Goal: Task Accomplishment & Management: Use online tool/utility

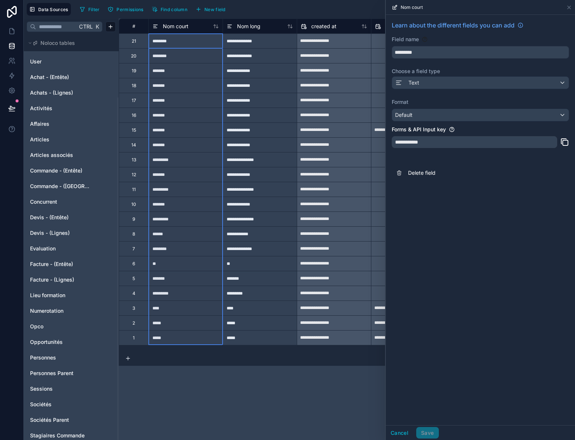
scroll to position [74, 0]
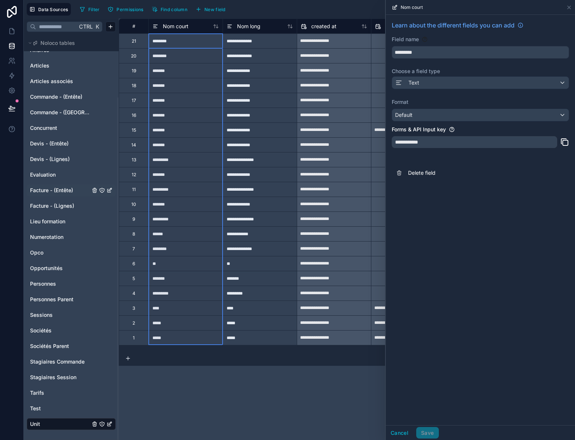
click at [55, 191] on span "Facture - (Entête)" at bounding box center [51, 190] width 43 height 7
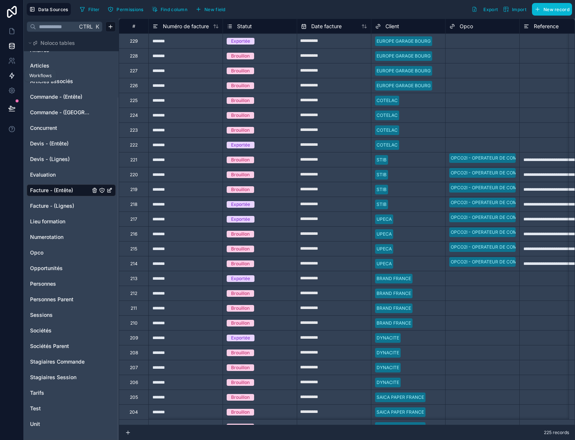
click at [11, 75] on icon at bounding box center [11, 75] width 7 height 7
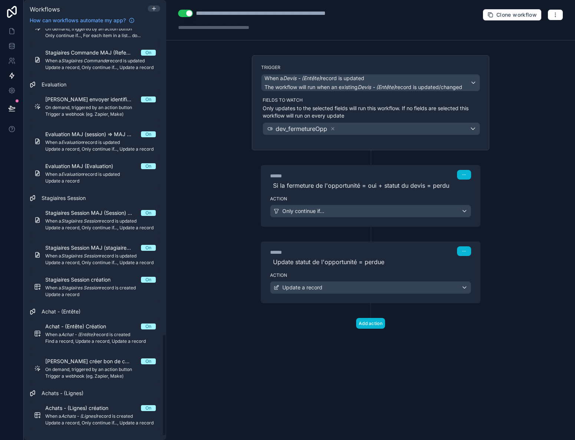
scroll to position [1251, 0]
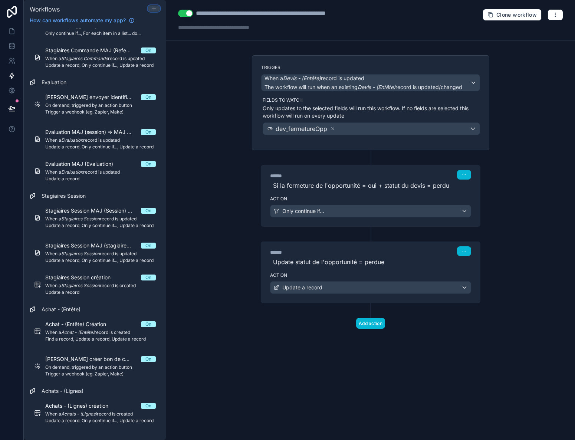
click at [152, 9] on icon at bounding box center [154, 9] width 6 height 6
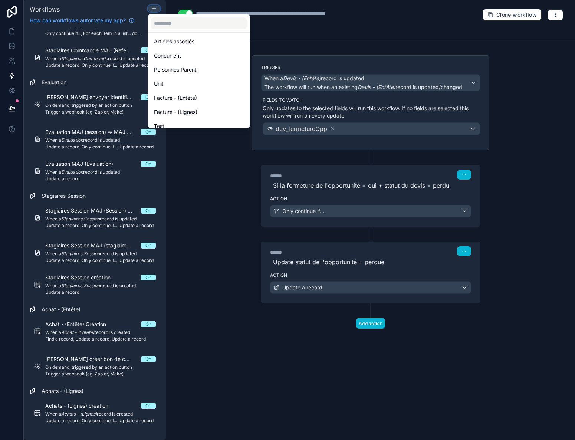
scroll to position [332, 0]
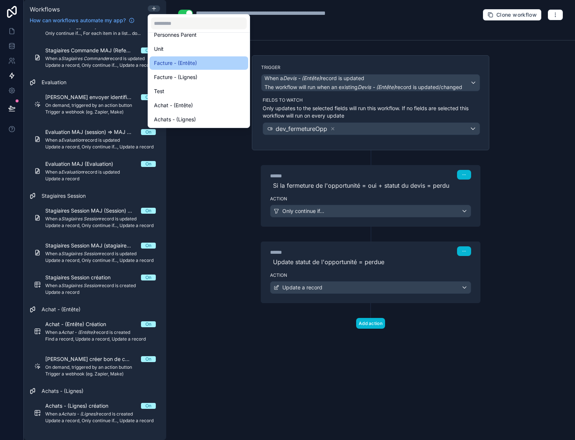
click at [176, 68] on div "Facture - (Entête)" at bounding box center [199, 62] width 99 height 13
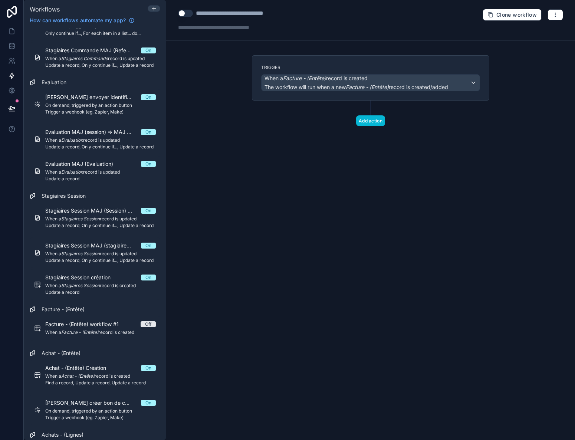
click at [244, 16] on div "**********" at bounding box center [241, 13] width 91 height 9
drag, startPoint x: 284, startPoint y: 14, endPoint x: 170, endPoint y: 12, distance: 114.3
click at [170, 12] on div "**********" at bounding box center [370, 20] width 409 height 40
type div "**********"
click at [328, 86] on span "The workflow will run when a new Facture - (Entête) record is created/added" at bounding box center [357, 87] width 184 height 6
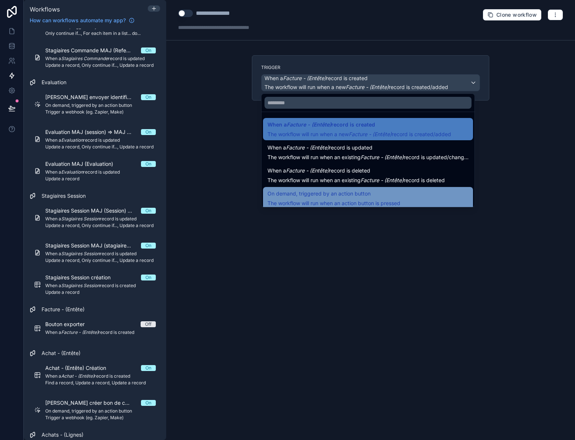
click at [356, 200] on span "The workflow will run when an action button is pressed" at bounding box center [334, 203] width 133 height 6
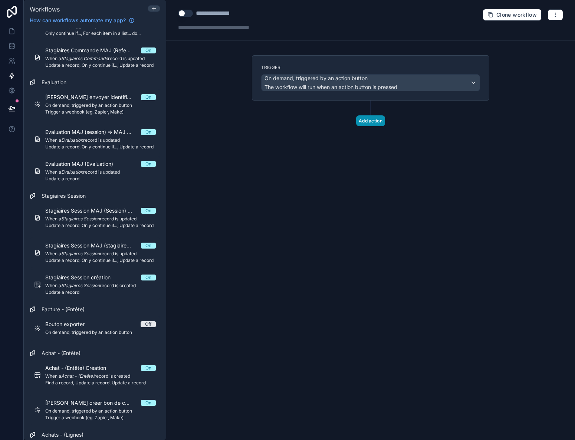
click at [369, 119] on button "Add action" at bounding box center [370, 120] width 29 height 11
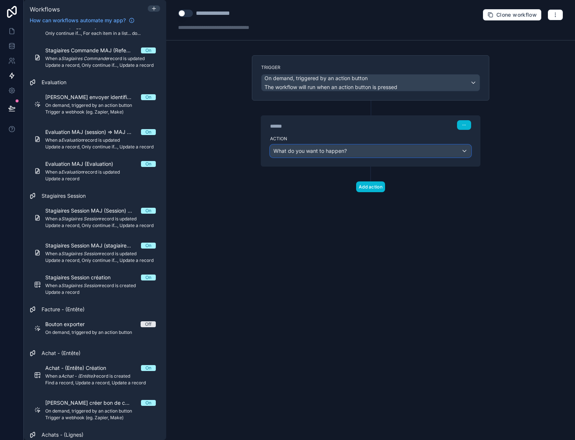
click at [347, 152] on span "What do you want to happen?" at bounding box center [309, 151] width 73 height 6
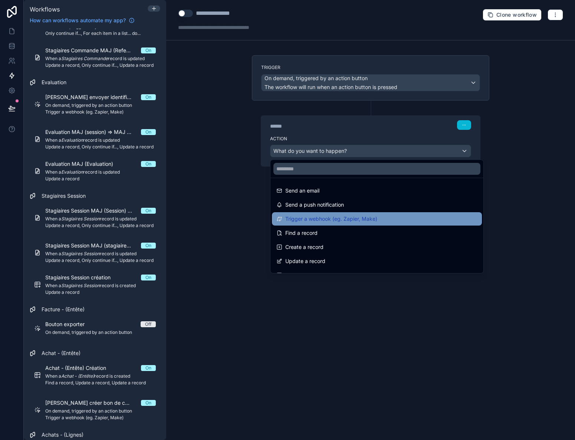
click at [318, 221] on span "Trigger a webhook (eg. Zapier, Make)" at bounding box center [331, 218] width 92 height 9
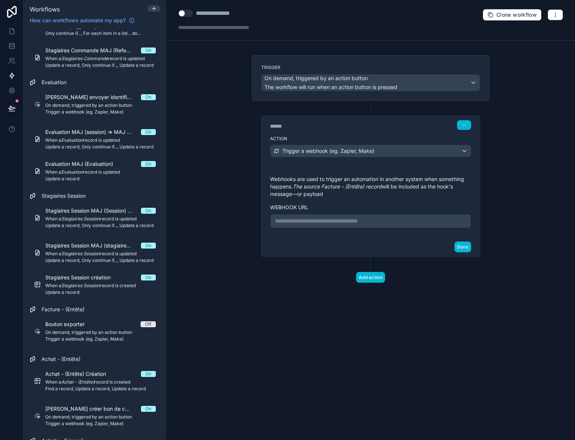
click at [318, 221] on p "**********" at bounding box center [370, 221] width 191 height 9
click at [285, 225] on p "**********" at bounding box center [370, 221] width 191 height 9
click at [291, 246] on div "Done" at bounding box center [370, 247] width 219 height 20
click at [464, 245] on button "Done" at bounding box center [463, 247] width 17 height 11
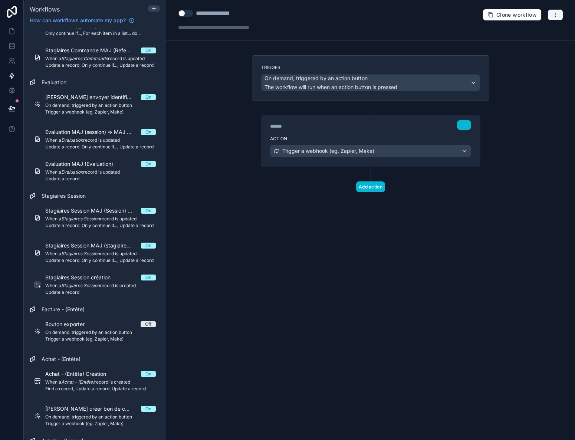
click at [557, 16] on icon "button" at bounding box center [556, 15] width 6 height 6
click at [533, 32] on span "Test workflow" at bounding box center [536, 32] width 36 height 6
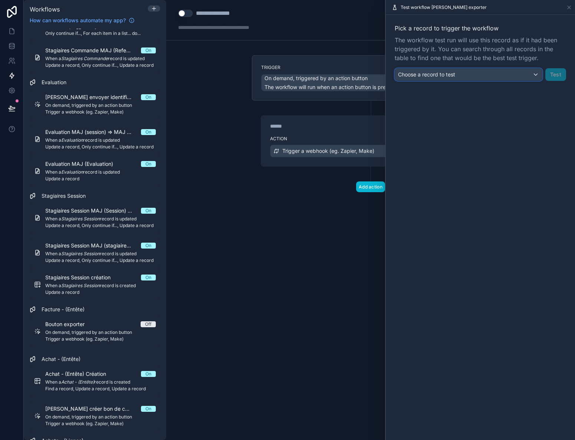
click at [478, 76] on div "Choose a record to test" at bounding box center [468, 75] width 147 height 12
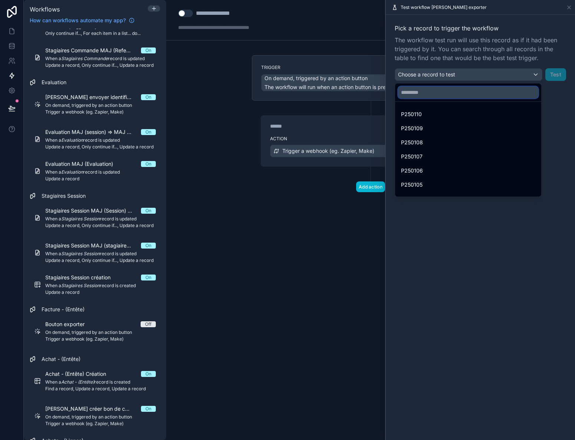
click at [458, 93] on input "text" at bounding box center [468, 92] width 140 height 12
click at [453, 95] on input "******" at bounding box center [468, 92] width 140 height 12
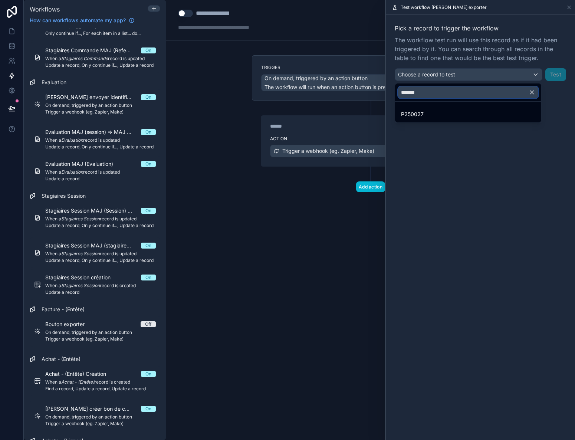
click at [419, 93] on input "*******" at bounding box center [468, 92] width 140 height 12
type input "*******"
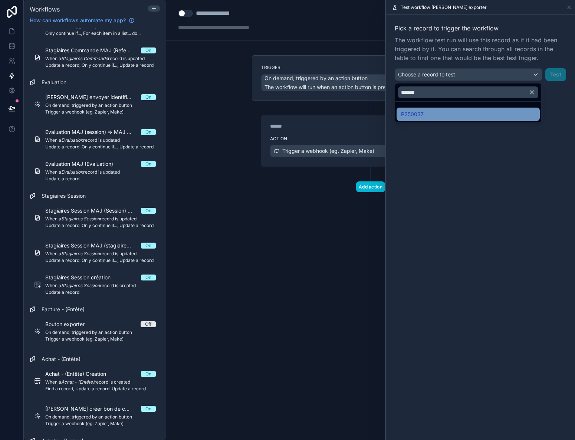
click at [425, 115] on div "P250037" at bounding box center [468, 114] width 134 height 9
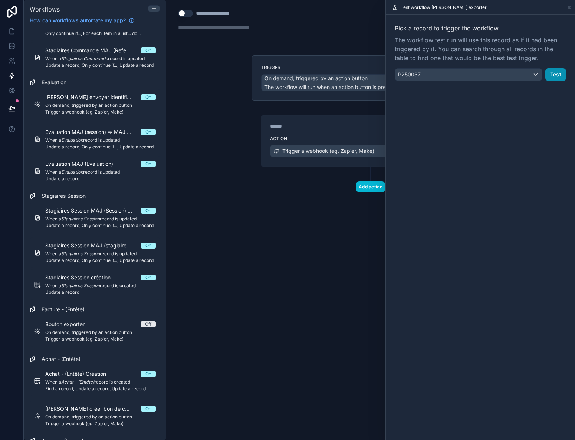
click at [550, 73] on button "Test" at bounding box center [556, 74] width 21 height 13
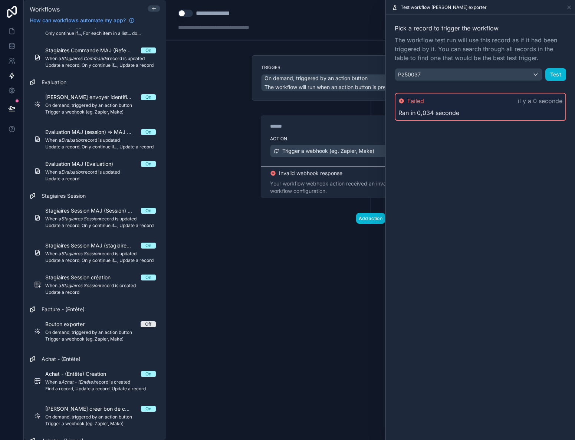
click at [492, 154] on div "Pick a record to trigger the workflow The workflow test run will use this recor…" at bounding box center [480, 227] width 189 height 425
click at [557, 74] on button "Test" at bounding box center [556, 74] width 21 height 13
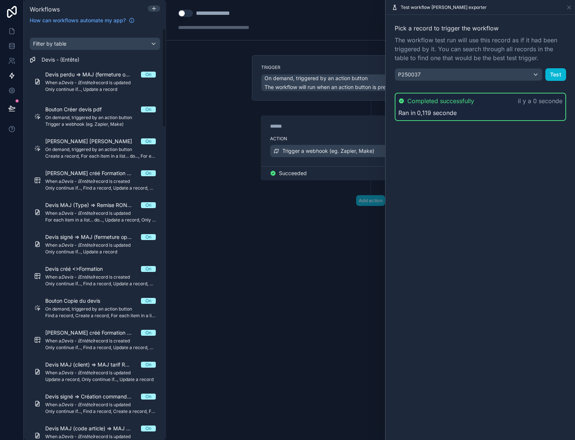
click at [307, 235] on div "**********" at bounding box center [370, 220] width 409 height 440
click at [184, 13] on button "Use setting" at bounding box center [185, 13] width 15 height 7
click at [569, 6] on icon at bounding box center [569, 7] width 3 height 3
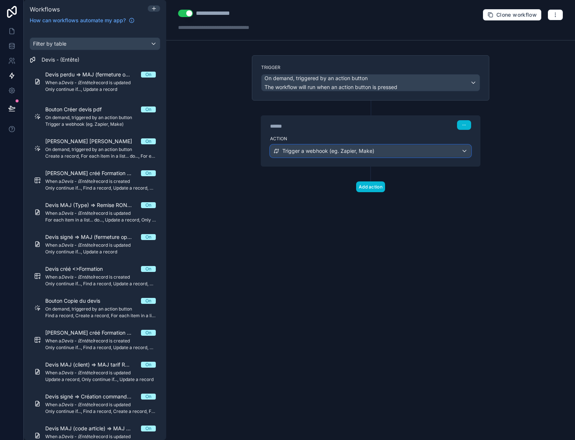
click at [344, 151] on span "Trigger a webhook (eg. Zapier, Make)" at bounding box center [328, 150] width 92 height 7
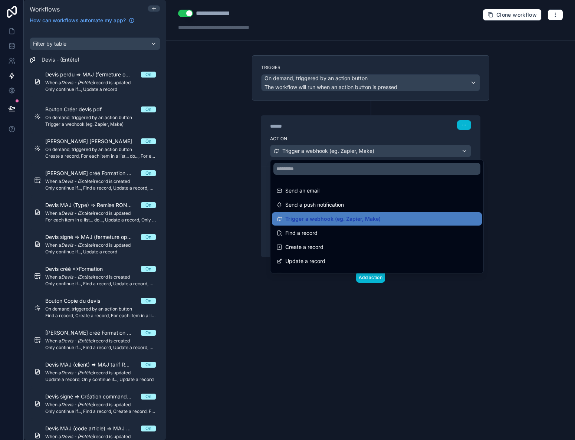
click at [344, 151] on div at bounding box center [287, 220] width 575 height 440
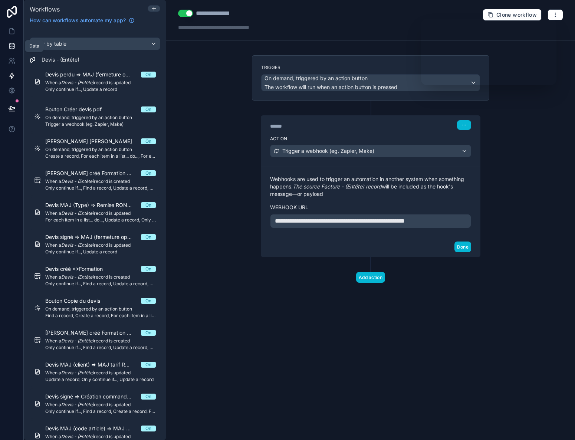
click at [13, 46] on icon at bounding box center [11, 45] width 7 height 7
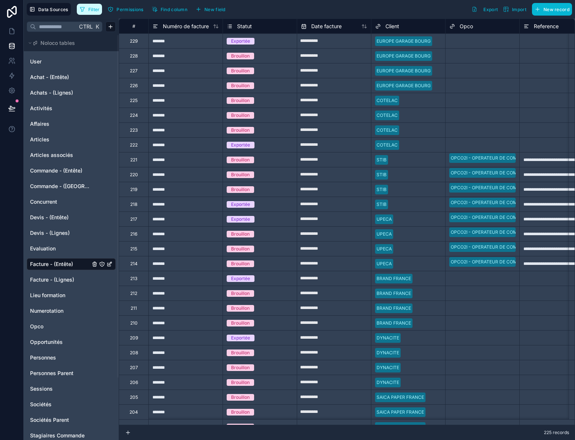
click at [83, 8] on icon "button" at bounding box center [82, 9] width 6 height 6
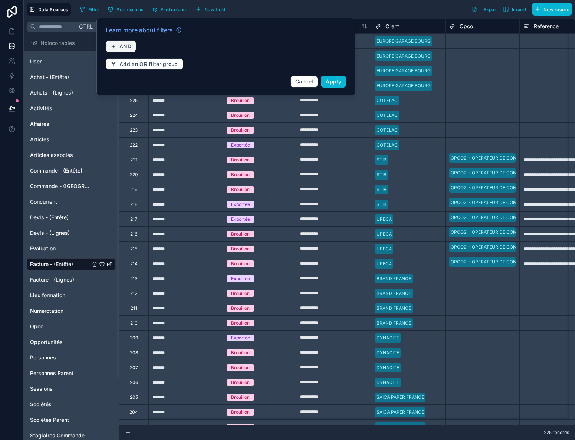
click at [129, 46] on span "AND" at bounding box center [125, 46] width 12 height 7
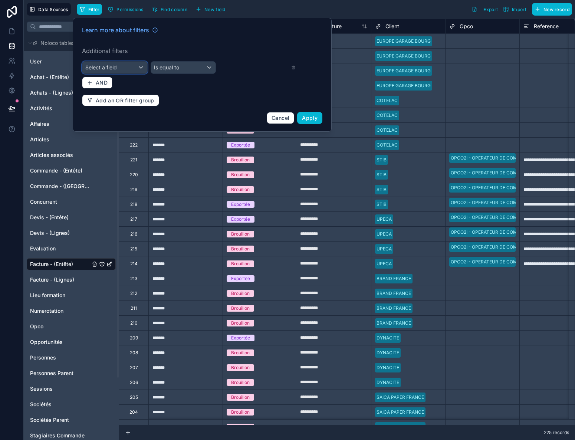
click at [125, 69] on div "Select a field" at bounding box center [114, 68] width 65 height 12
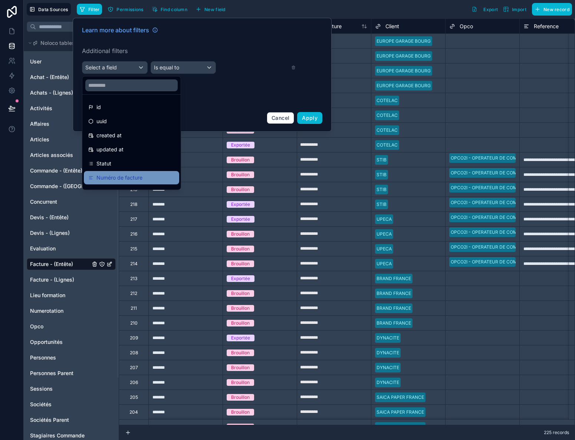
click at [142, 179] on span "Numéro de facture" at bounding box center [119, 177] width 46 height 9
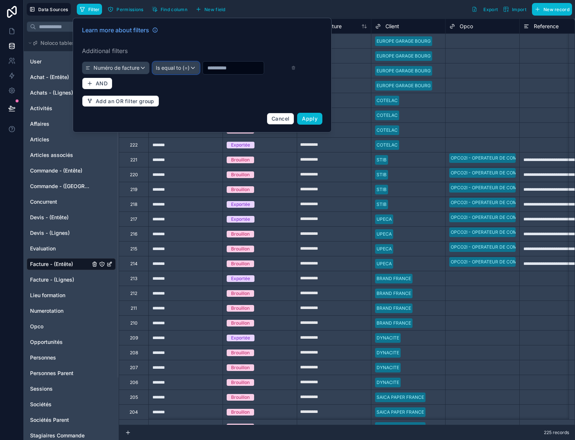
click at [173, 68] on span "Is equal to (=)" at bounding box center [173, 67] width 34 height 7
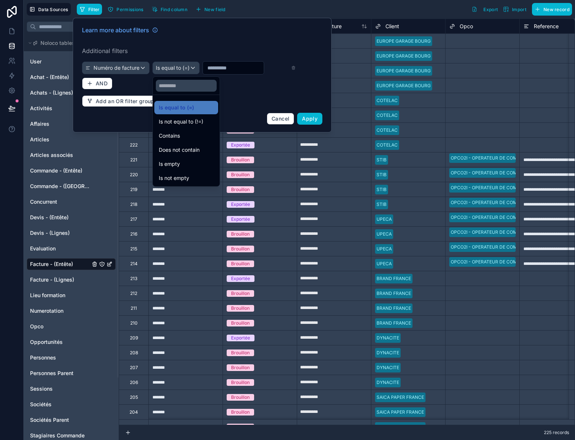
drag, startPoint x: 174, startPoint y: 68, endPoint x: 212, endPoint y: 73, distance: 38.5
click at [176, 69] on div at bounding box center [202, 75] width 259 height 115
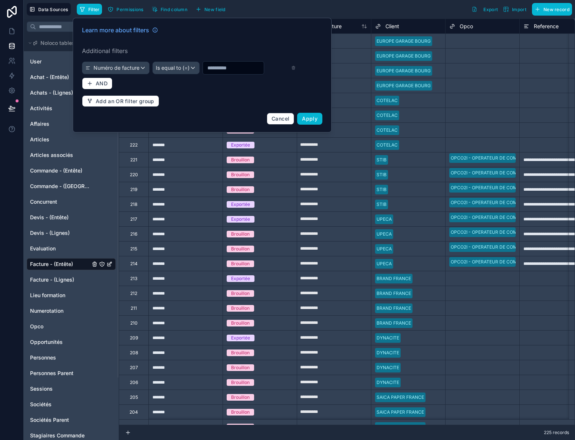
click at [219, 69] on input "text" at bounding box center [233, 68] width 61 height 10
type input "*******"
drag, startPoint x: 306, startPoint y: 136, endPoint x: 309, endPoint y: 140, distance: 4.2
click at [309, 125] on button "Apply" at bounding box center [309, 119] width 25 height 12
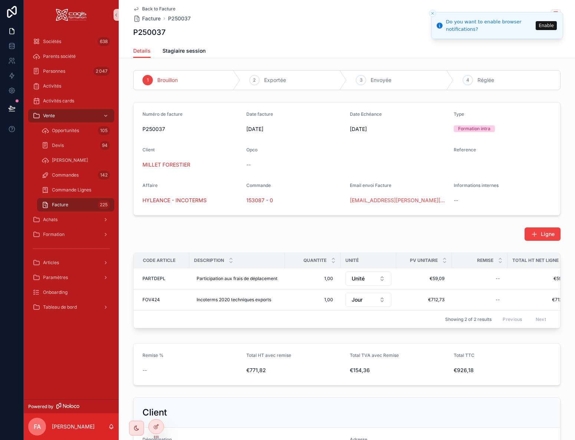
click at [433, 13] on line "Close toast" at bounding box center [433, 13] width 2 height 2
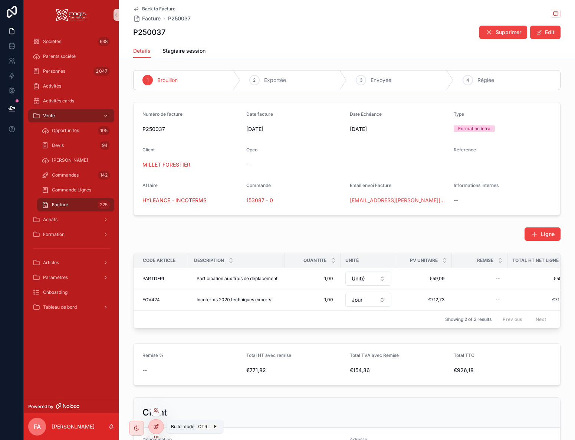
click at [158, 426] on icon at bounding box center [157, 425] width 1 height 1
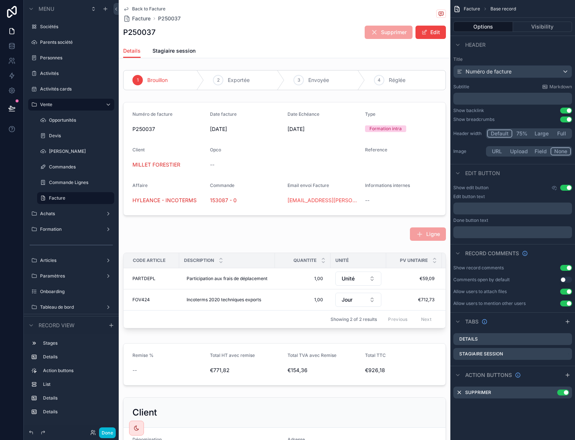
click at [322, 29] on div "P250037 Supprimer Edit" at bounding box center [284, 32] width 323 height 14
click at [567, 377] on icon "scrollable content" at bounding box center [568, 375] width 6 height 6
click at [550, 408] on icon "scrollable content" at bounding box center [551, 407] width 3 height 3
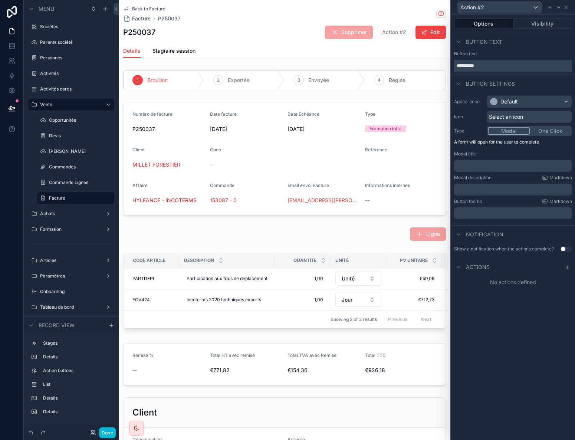
drag, startPoint x: 499, startPoint y: 65, endPoint x: 451, endPoint y: 60, distance: 48.5
click at [451, 60] on div "Button text *********" at bounding box center [513, 61] width 124 height 21
type input "********"
click at [528, 100] on div "Default" at bounding box center [529, 102] width 85 height 12
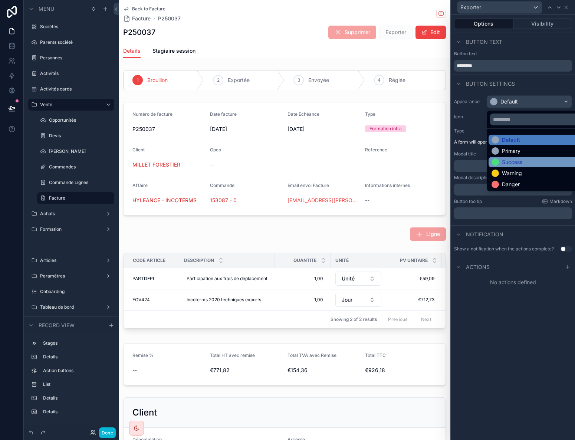
click at [514, 161] on div "Success" at bounding box center [512, 161] width 20 height 7
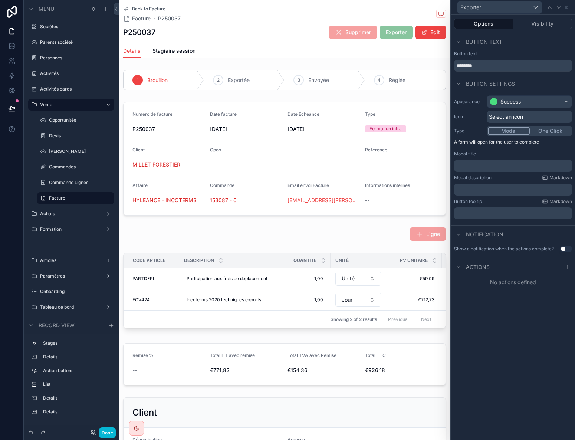
click at [492, 168] on p "﻿" at bounding box center [514, 165] width 114 height 7
click at [473, 166] on span "**********" at bounding box center [488, 165] width 62 height 5
click at [489, 190] on p "﻿" at bounding box center [514, 189] width 114 height 7
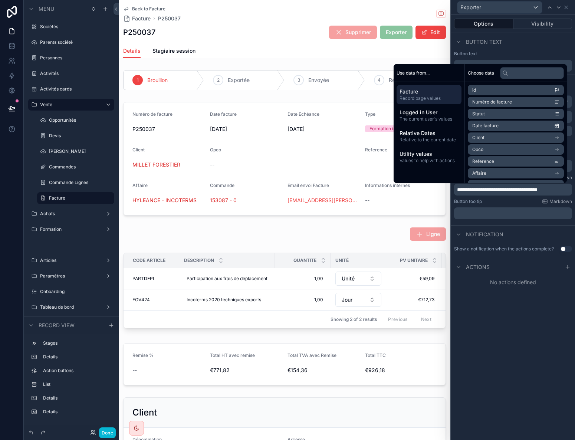
click at [489, 102] on span "Numéro de facture" at bounding box center [492, 102] width 40 height 6
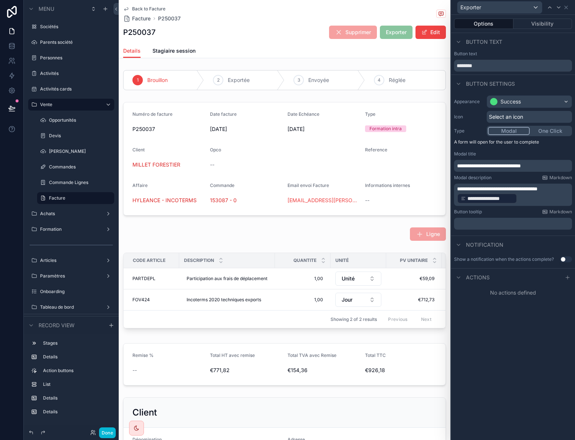
click at [572, 190] on div "**********" at bounding box center [513, 195] width 118 height 22
click at [567, 190] on p "**********" at bounding box center [514, 194] width 114 height 19
click at [530, 317] on div "**********" at bounding box center [513, 227] width 124 height 425
click at [531, 118] on div "Select an icon" at bounding box center [529, 117] width 85 height 12
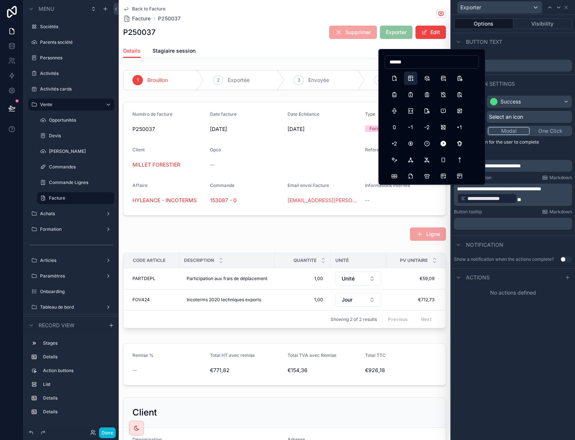
type input "******"
click at [410, 79] on button "TableExport" at bounding box center [410, 78] width 13 height 13
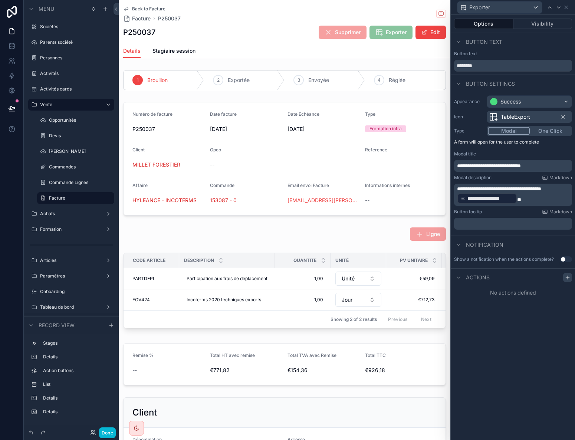
click at [569, 278] on icon at bounding box center [568, 278] width 6 height 6
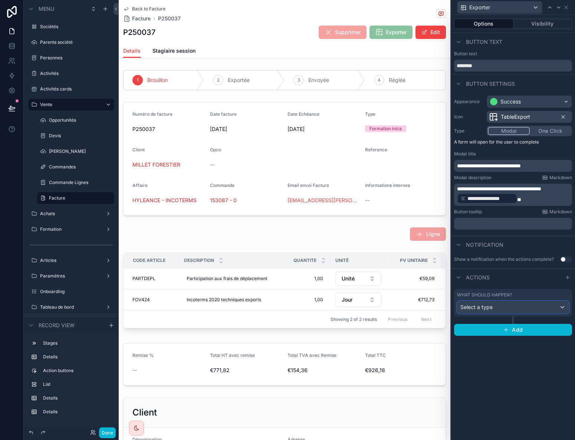
click at [510, 308] on div "Select a type" at bounding box center [513, 307] width 111 height 12
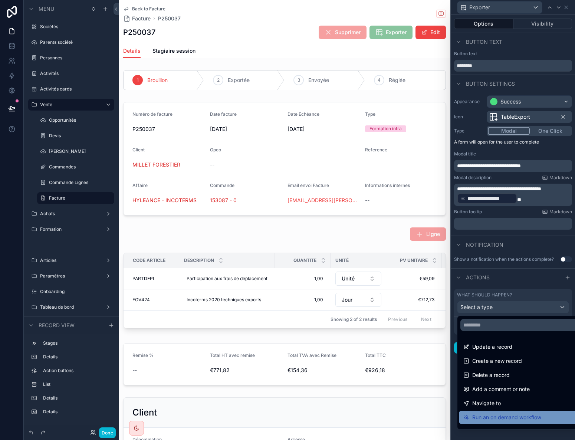
click at [531, 419] on span "Run an on demand workflow" at bounding box center [506, 417] width 69 height 9
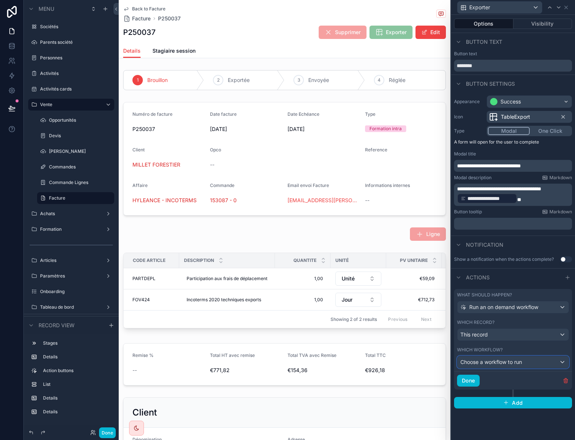
click at [518, 361] on span "Choose a workflow to run" at bounding box center [492, 362] width 62 height 6
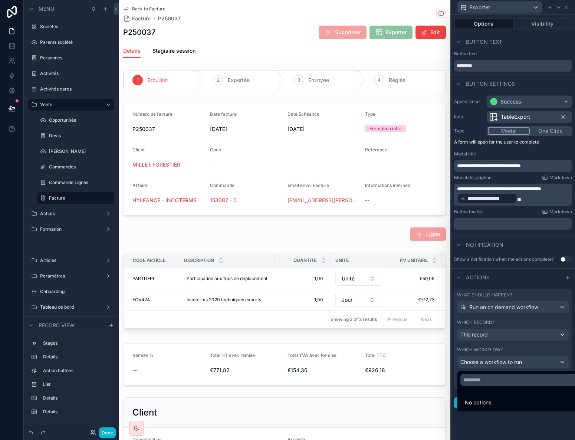
click at [518, 361] on div at bounding box center [513, 220] width 124 height 440
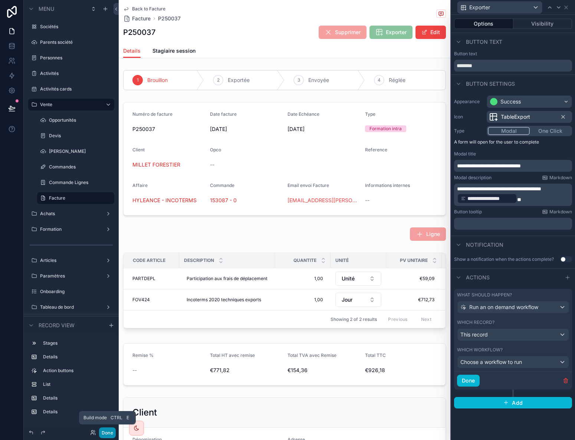
click at [109, 434] on button "Done" at bounding box center [107, 433] width 17 height 11
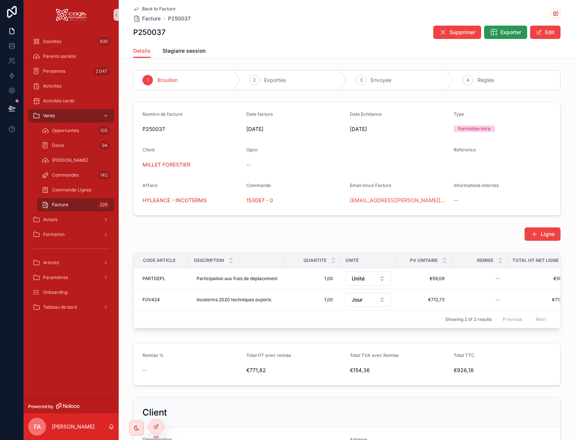
click at [494, 34] on icon "scrollable content" at bounding box center [493, 32] width 7 height 7
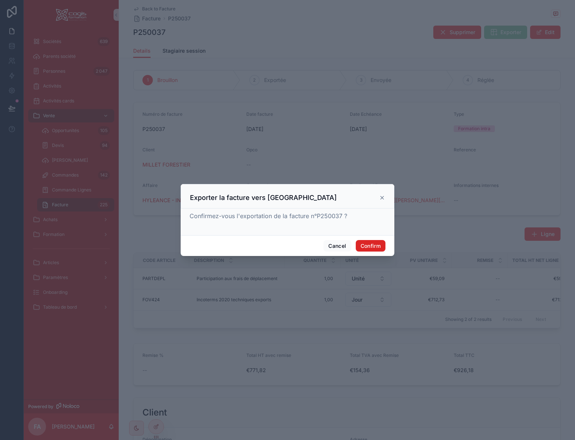
click at [374, 245] on button "Confirm" at bounding box center [371, 246] width 30 height 12
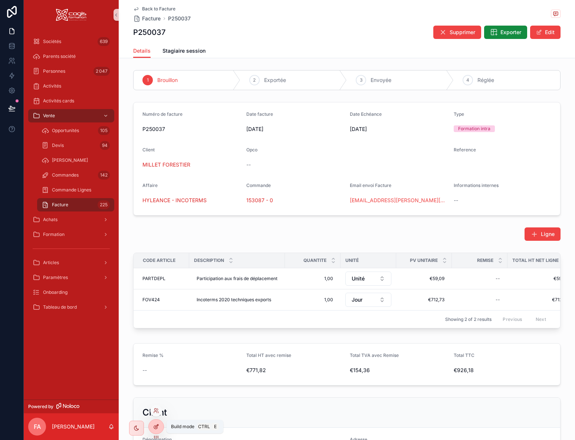
click at [152, 427] on div at bounding box center [156, 427] width 15 height 14
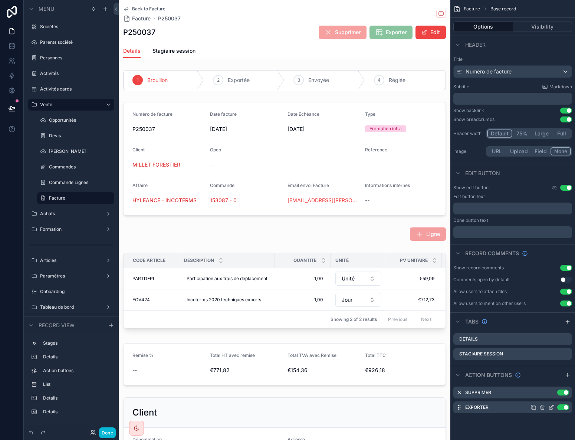
click at [550, 408] on icon "scrollable content" at bounding box center [551, 407] width 6 height 6
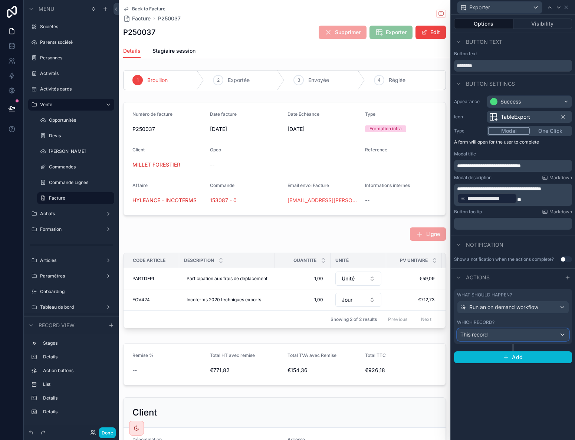
click at [533, 334] on div "This record" at bounding box center [513, 335] width 111 height 12
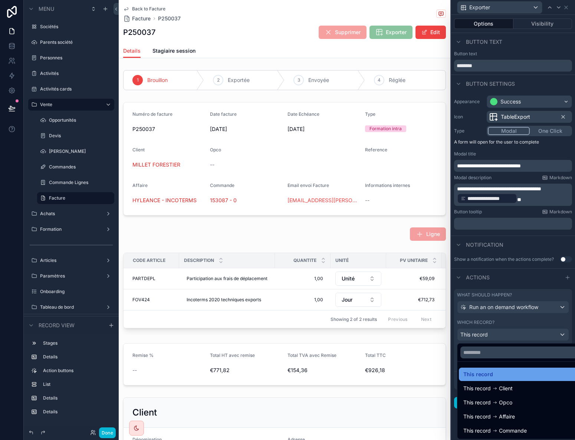
click at [499, 374] on div "This record" at bounding box center [521, 374] width 117 height 9
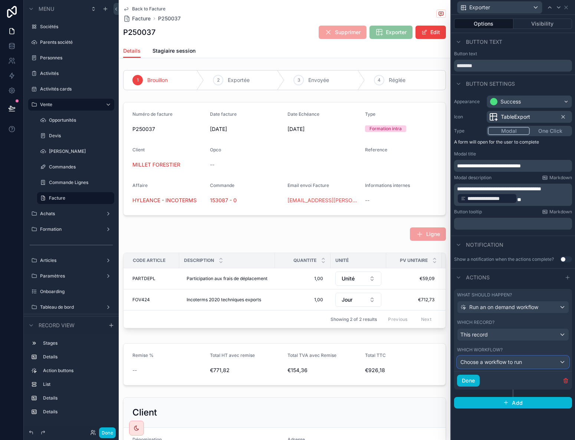
click at [500, 362] on span "Choose a workflow to run" at bounding box center [492, 362] width 62 height 6
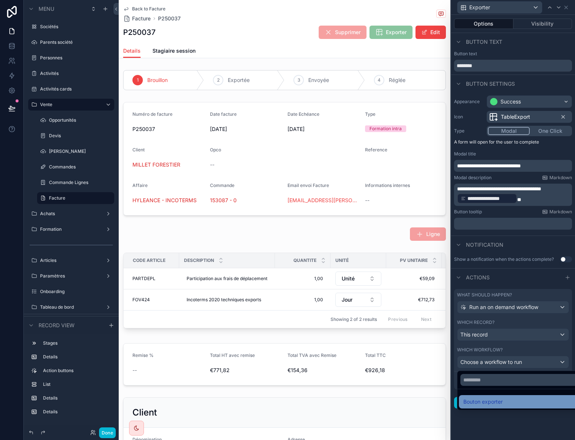
click at [484, 405] on span "Bouton exporter" at bounding box center [482, 401] width 39 height 9
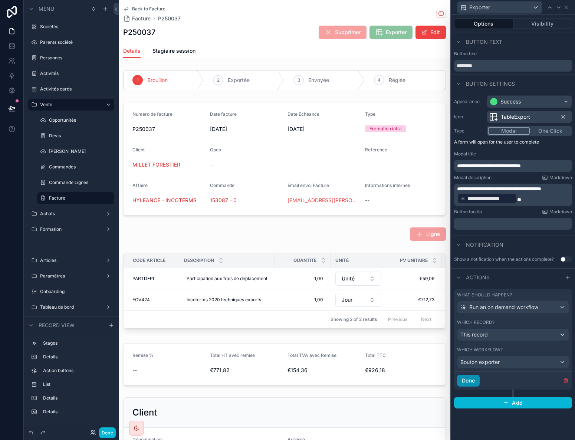
click at [472, 380] on button "Done" at bounding box center [468, 381] width 23 height 12
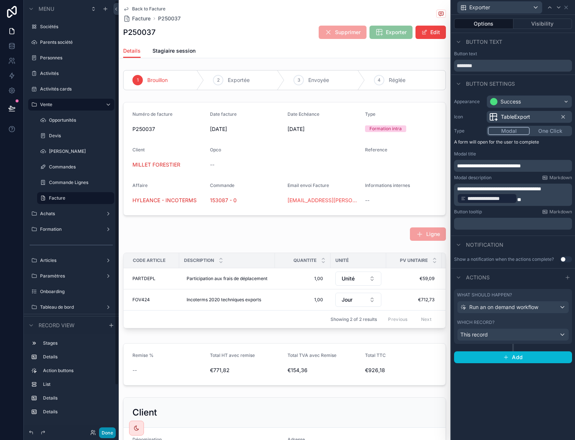
click at [111, 430] on button "Done" at bounding box center [107, 433] width 17 height 11
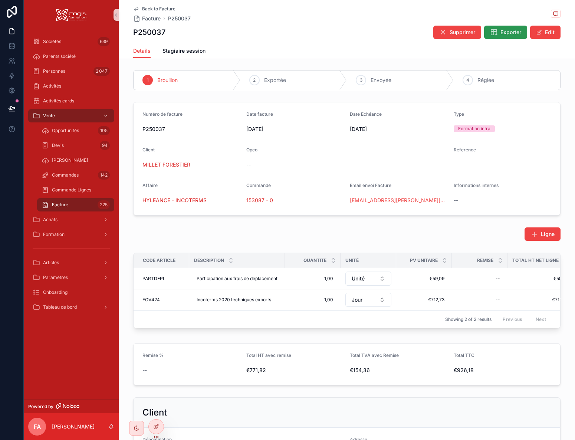
click at [501, 35] on span "Exporter" at bounding box center [511, 32] width 21 height 7
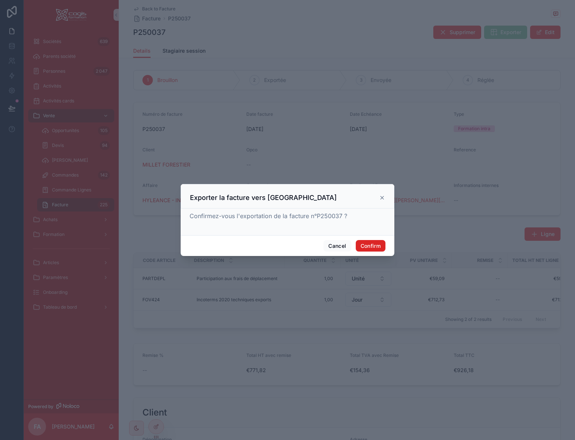
click at [360, 249] on button "Confirm" at bounding box center [371, 246] width 30 height 12
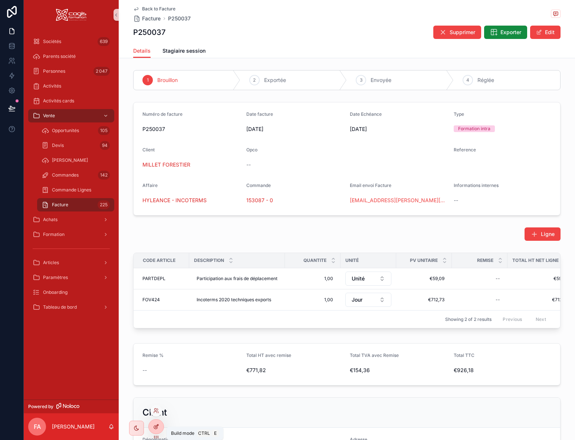
click at [157, 428] on icon at bounding box center [156, 427] width 6 height 6
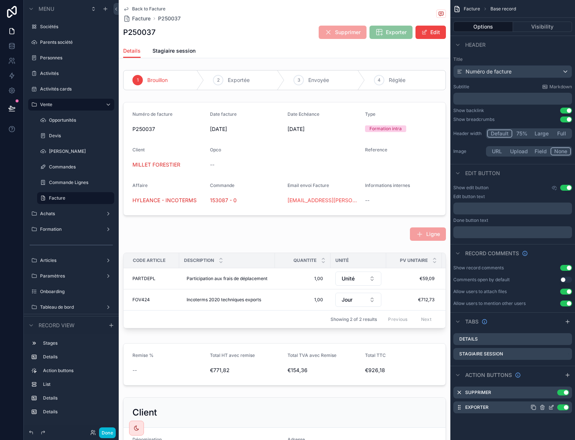
click at [554, 406] on icon "scrollable content" at bounding box center [552, 406] width 3 height 3
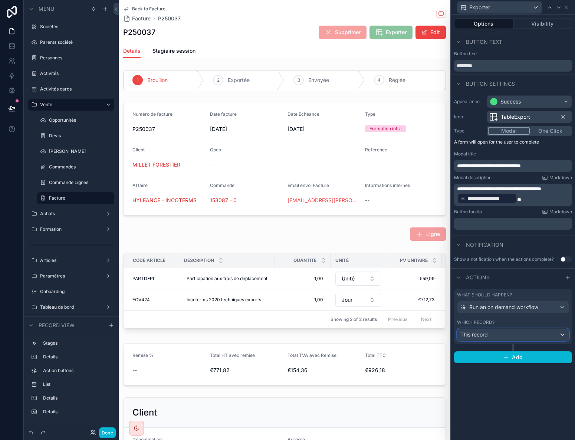
click at [542, 331] on div "This record" at bounding box center [513, 335] width 111 height 12
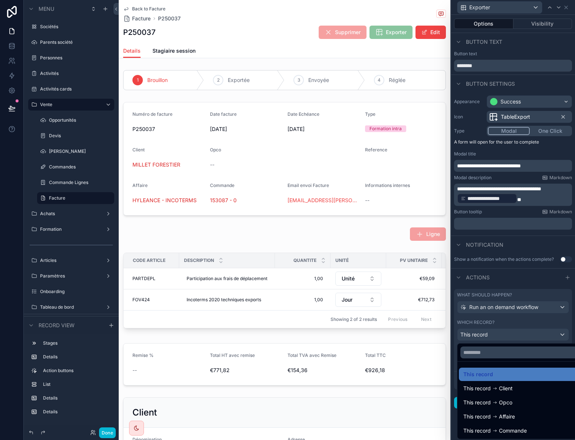
click at [536, 336] on div at bounding box center [513, 220] width 124 height 440
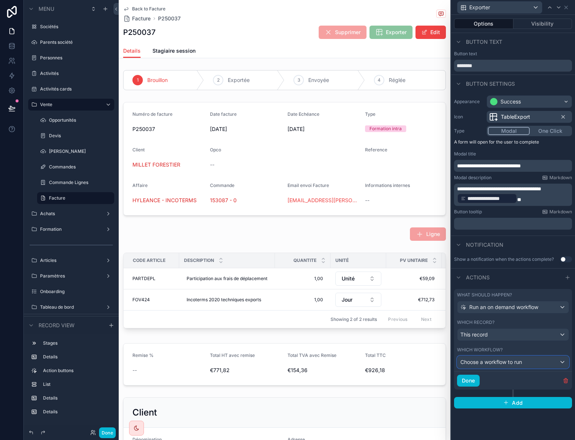
click at [533, 360] on div "Choose a workflow to run" at bounding box center [513, 362] width 111 height 12
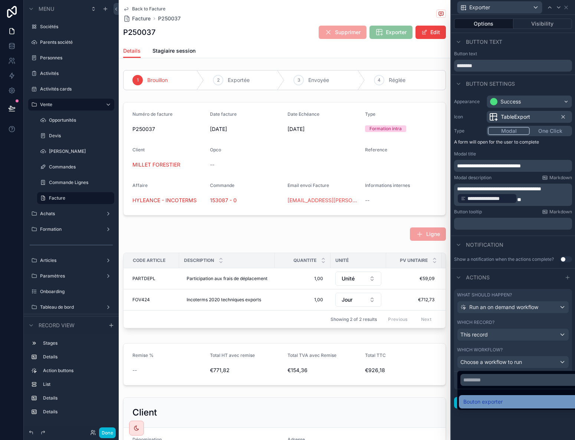
click at [490, 402] on span "Bouton exporter" at bounding box center [482, 401] width 39 height 9
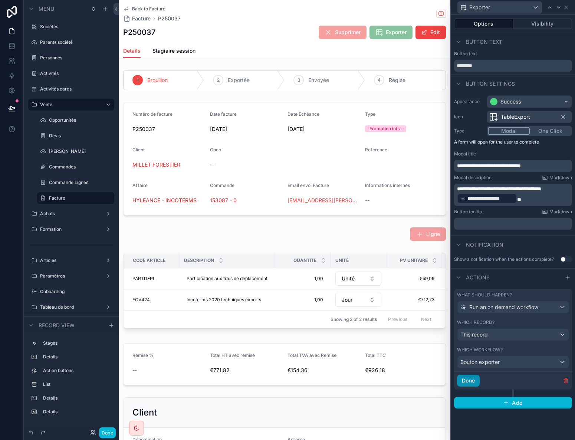
click at [466, 379] on button "Done" at bounding box center [468, 381] width 23 height 12
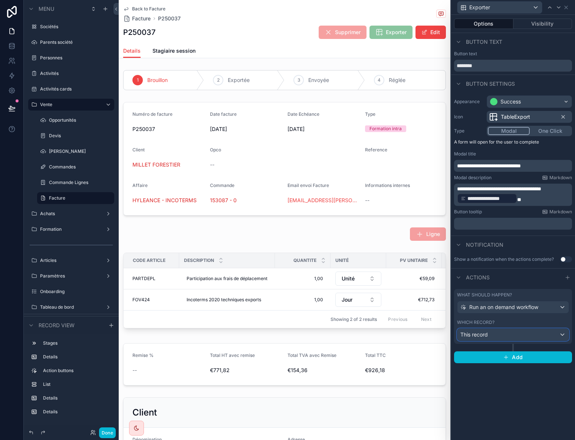
click at [482, 336] on span "This record" at bounding box center [474, 334] width 27 height 7
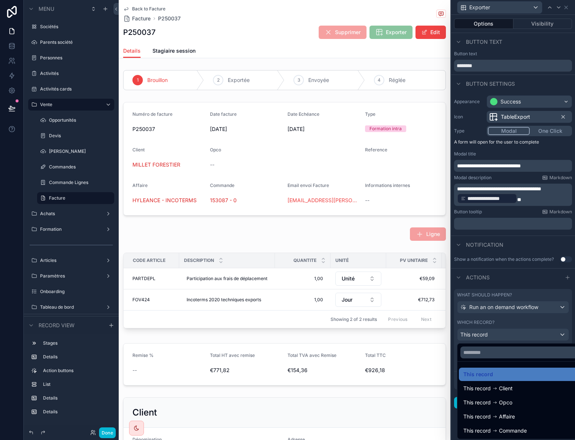
click at [482, 336] on div at bounding box center [513, 220] width 124 height 440
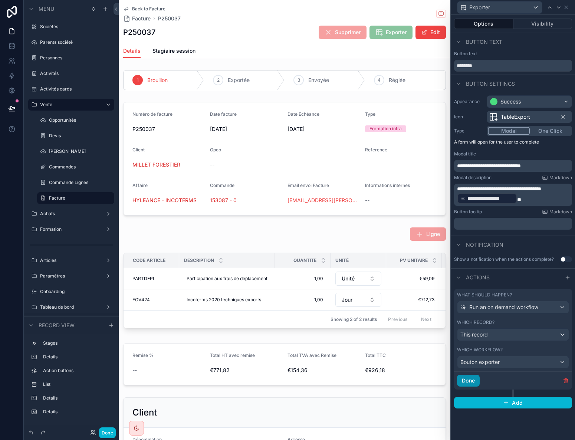
click at [469, 379] on button "Done" at bounding box center [468, 381] width 23 height 12
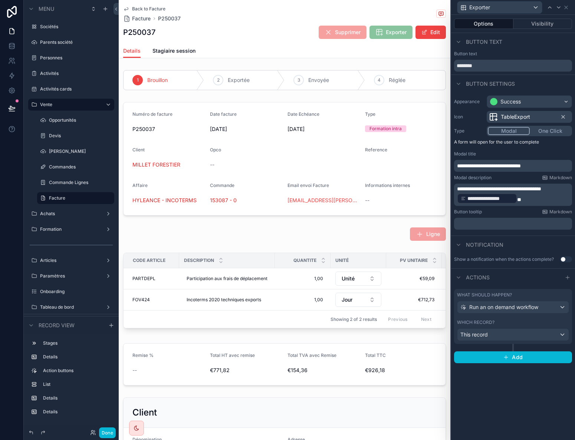
click at [480, 402] on div "**********" at bounding box center [513, 227] width 124 height 425
click at [109, 430] on button "Done" at bounding box center [107, 433] width 17 height 11
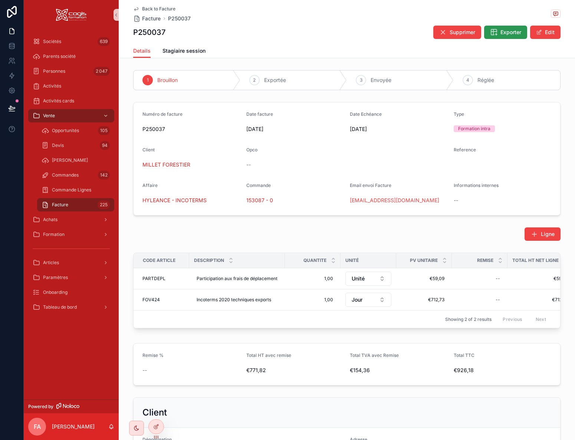
click at [502, 32] on span "Exporter" at bounding box center [511, 32] width 21 height 7
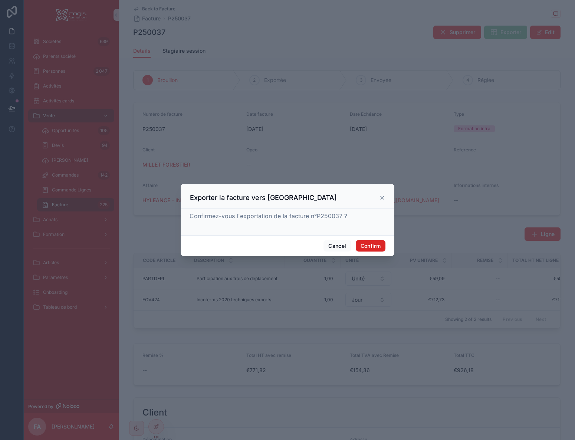
click at [378, 246] on button "Confirm" at bounding box center [371, 246] width 30 height 12
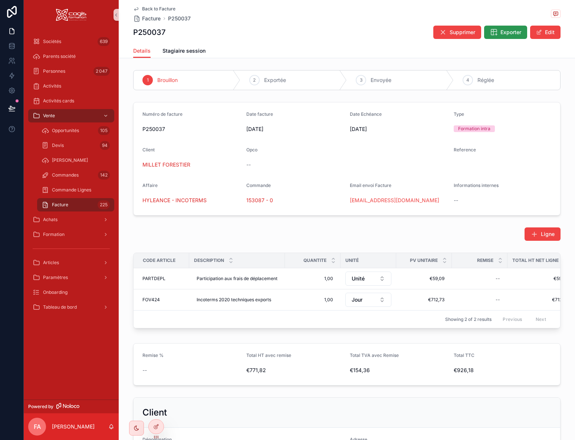
click at [501, 34] on span "Exporter" at bounding box center [511, 32] width 21 height 7
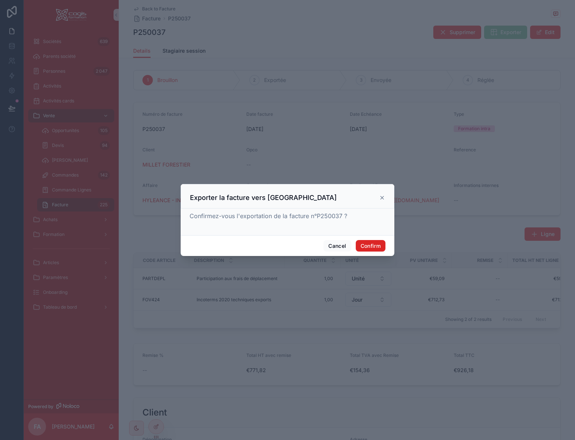
click at [373, 242] on button "Confirm" at bounding box center [371, 246] width 30 height 12
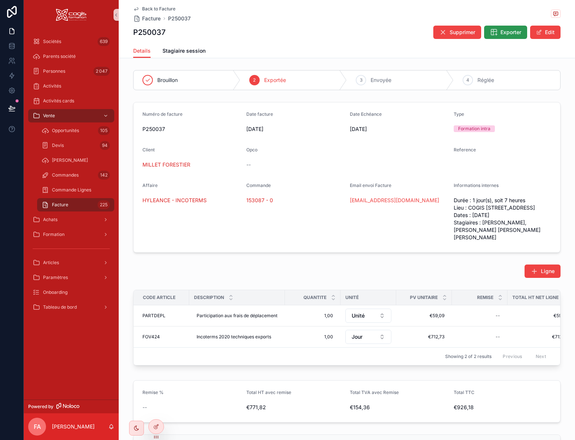
click at [506, 32] on span "Exporter" at bounding box center [511, 32] width 21 height 7
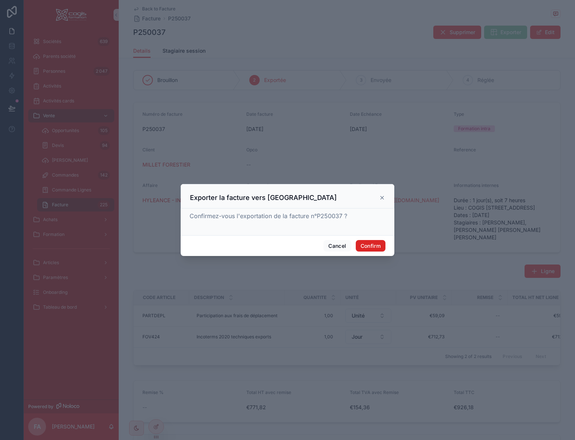
click at [374, 242] on button "Confirm" at bounding box center [371, 246] width 30 height 12
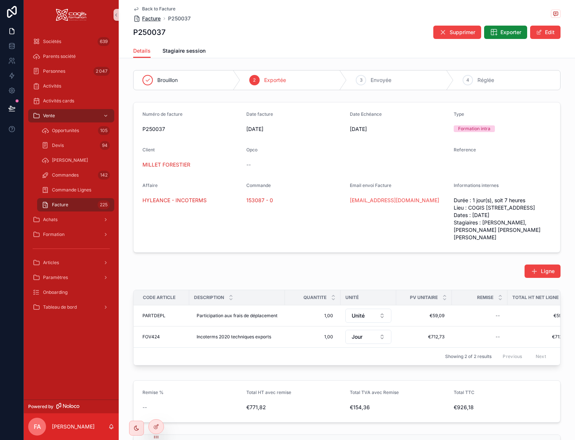
click at [153, 17] on span "Facture" at bounding box center [151, 18] width 19 height 7
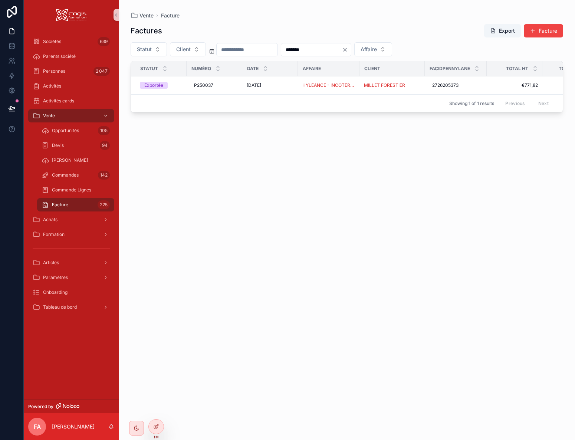
click at [342, 53] on input "*******" at bounding box center [311, 50] width 61 height 10
click at [347, 50] on icon "Clear" at bounding box center [345, 49] width 3 height 3
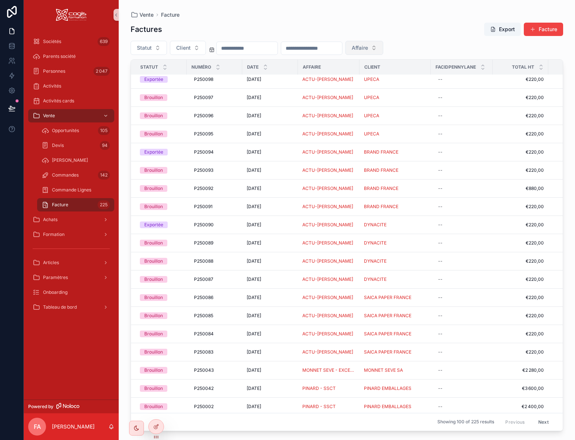
scroll to position [111, 0]
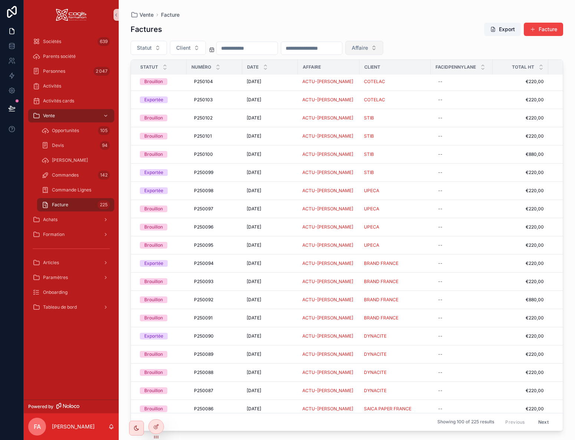
click at [368, 48] on span "Affaire" at bounding box center [360, 47] width 16 height 7
type input "****"
click at [380, 74] on span "ACTU-PAIE" at bounding box center [390, 77] width 59 height 7
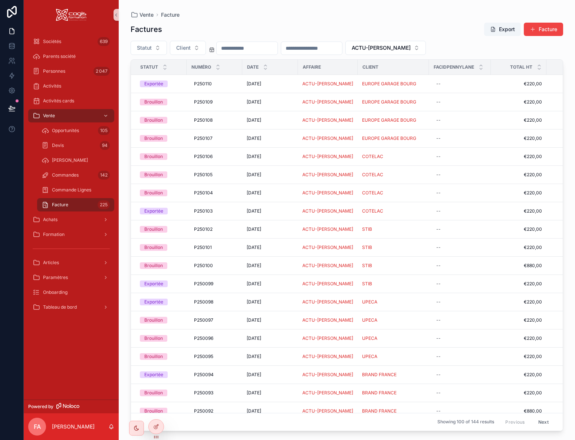
click at [266, 55] on div "Factures Export Facture Statut Client ACTU-PAIE Statut Numéro Date Affaire Clie…" at bounding box center [347, 224] width 433 height 413
click at [234, 49] on input "scrollable content" at bounding box center [247, 48] width 61 height 10
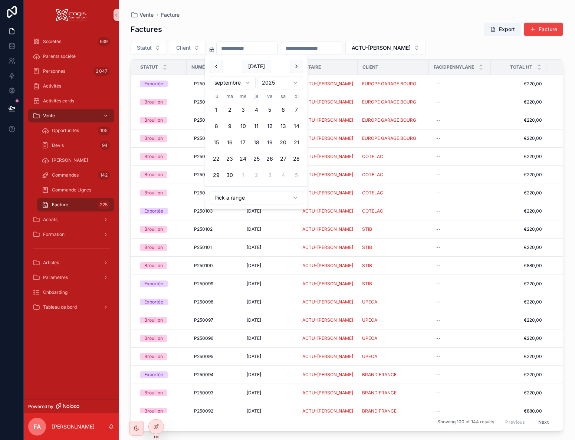
click at [216, 109] on button "1" at bounding box center [216, 109] width 13 height 13
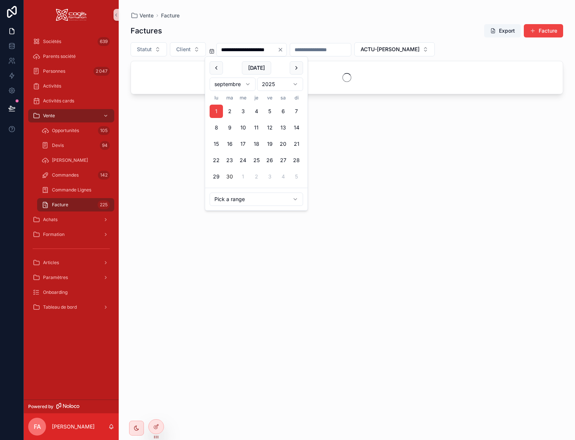
click at [229, 177] on button "30" at bounding box center [229, 176] width 13 height 13
type input "**********"
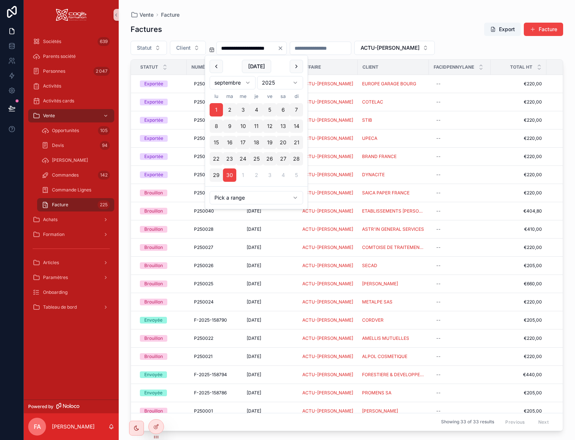
click at [385, 23] on div "Factures Export Facture" at bounding box center [347, 29] width 433 height 14
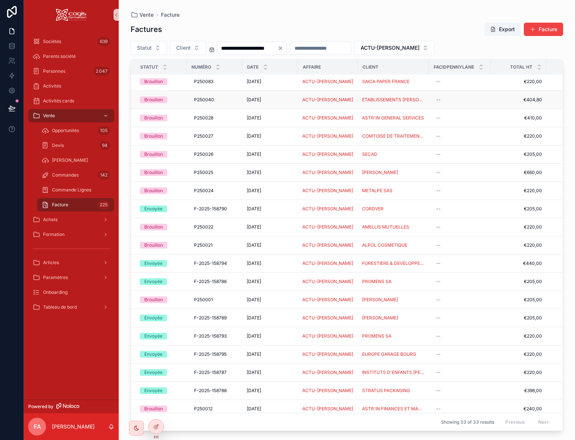
scroll to position [186, 0]
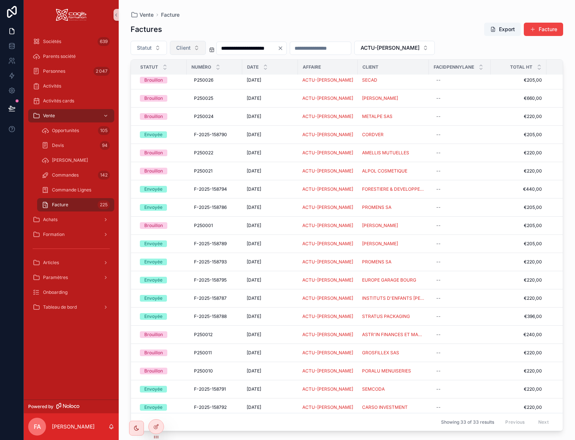
click at [184, 50] on span "Client" at bounding box center [183, 47] width 14 height 7
type input "*******"
click at [176, 91] on span "PROMENS SA" at bounding box center [163, 89] width 35 height 7
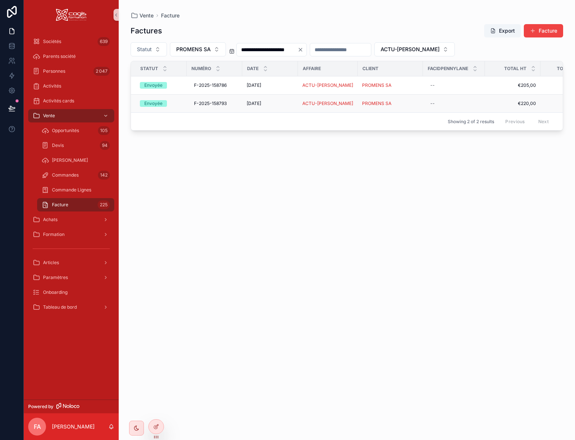
click at [406, 104] on div "PROMENS SA" at bounding box center [390, 104] width 56 height 6
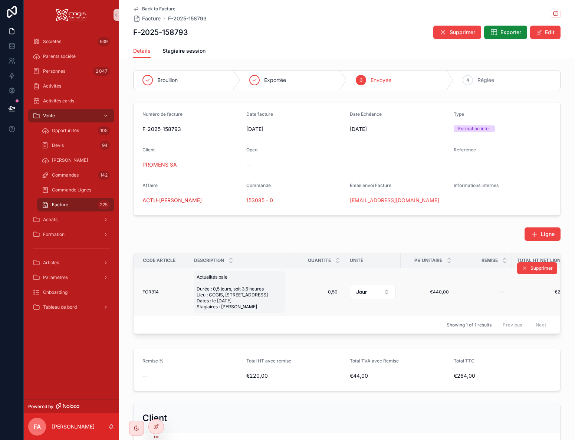
click at [271, 310] on span "Actualités paie Durée : 0,5 jours, soit 3,5 heures Lieu : COGIS, 8 rue de la Tu…" at bounding box center [239, 292] width 85 height 36
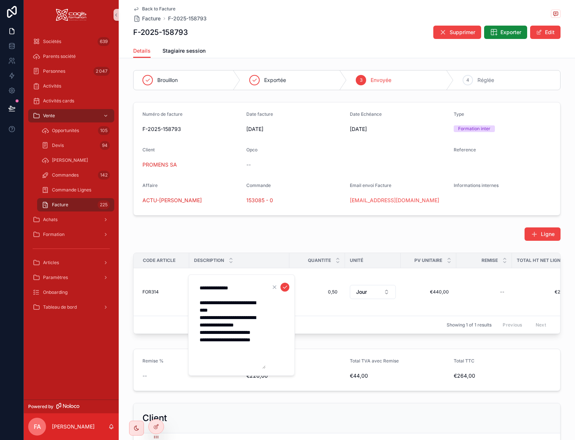
drag, startPoint x: 237, startPoint y: 357, endPoint x: 191, endPoint y: 304, distance: 69.7
click at [191, 304] on div "**********" at bounding box center [241, 325] width 107 height 102
type textarea "**********"
click at [294, 232] on div "Ligne" at bounding box center [347, 233] width 428 height 13
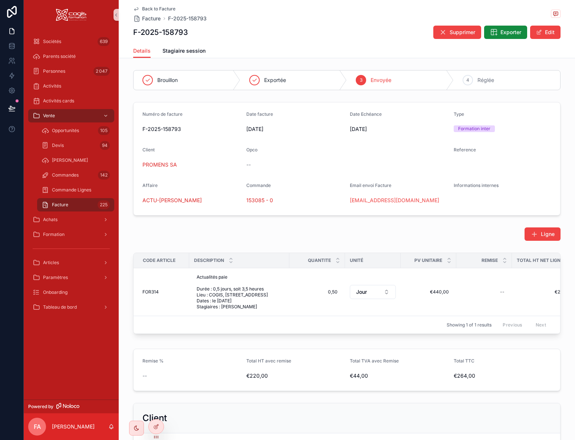
drag, startPoint x: 546, startPoint y: 33, endPoint x: 541, endPoint y: 42, distance: 10.8
click at [546, 33] on button "Edit" at bounding box center [545, 32] width 30 height 13
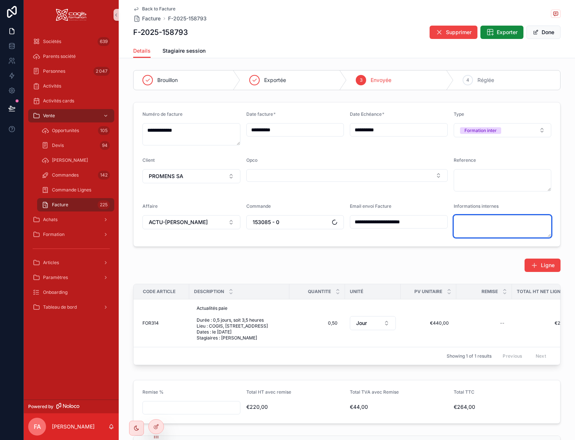
click at [466, 229] on textarea "scrollable content" at bounding box center [503, 226] width 98 height 22
paste textarea "**********"
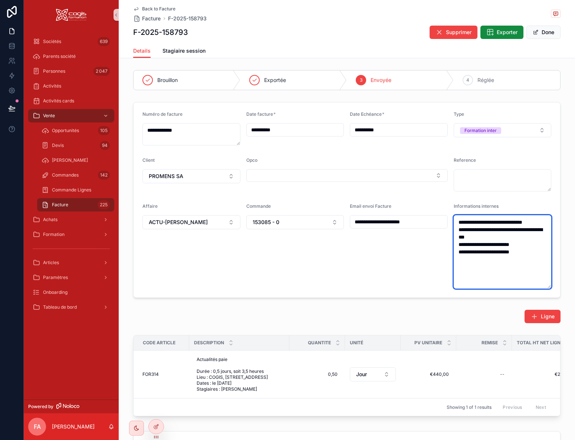
type textarea "**********"
click at [357, 278] on div "**********" at bounding box center [399, 245] width 98 height 85
click at [477, 271] on textarea "**********" at bounding box center [503, 251] width 98 height 73
click at [541, 253] on textarea "**********" at bounding box center [503, 251] width 98 height 73
click at [543, 33] on button "Done" at bounding box center [544, 32] width 34 height 13
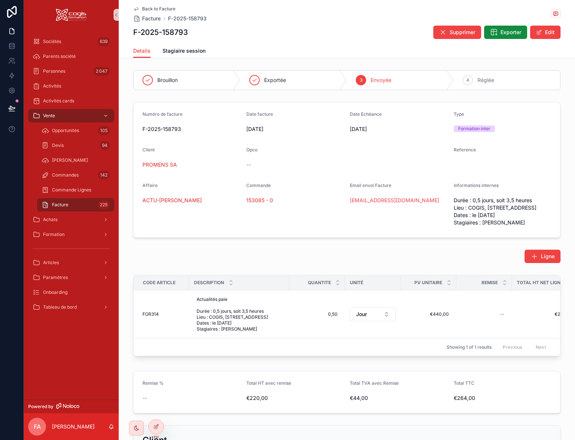
click at [135, 9] on icon "scrollable content" at bounding box center [136, 9] width 6 height 6
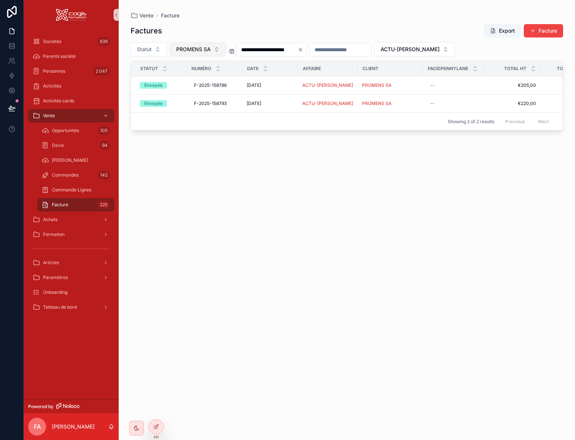
click at [204, 51] on span "PROMENS SA" at bounding box center [193, 49] width 35 height 7
type input "*******"
click at [186, 81] on span "STRATUS PACKAGING" at bounding box center [184, 79] width 56 height 7
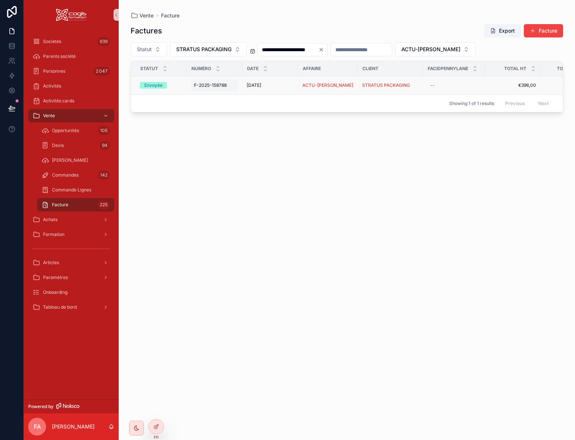
click at [224, 85] on span "F-2025-158788" at bounding box center [210, 85] width 33 height 6
drag, startPoint x: 336, startPoint y: 107, endPoint x: 389, endPoint y: 98, distance: 53.4
click at [349, 105] on div "Showing 1 of 1 results Previous Next" at bounding box center [347, 103] width 432 height 18
click at [413, 85] on div "STRATUS PACKAGING" at bounding box center [390, 85] width 56 height 6
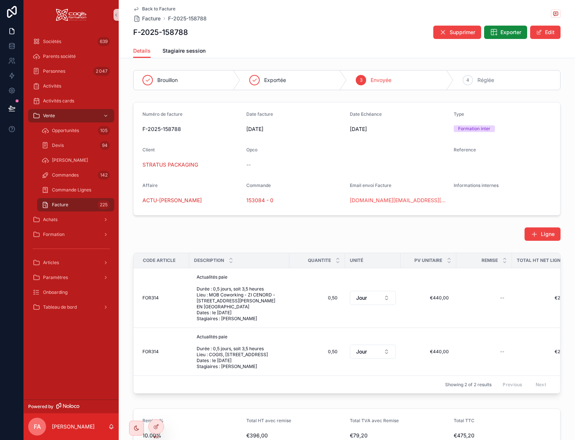
click at [134, 8] on icon "scrollable content" at bounding box center [136, 9] width 4 height 3
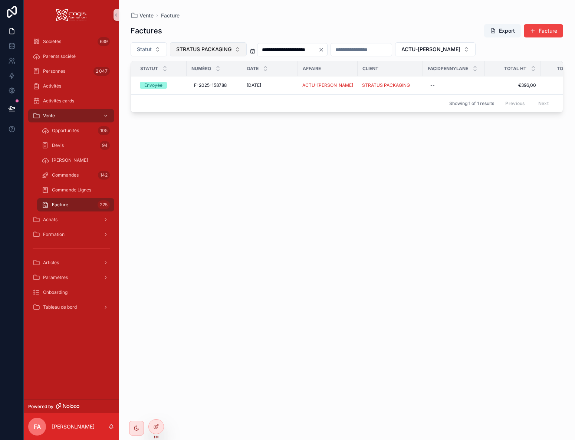
click at [196, 49] on span "STRATUS PACKAGING" at bounding box center [203, 49] width 55 height 7
type input "******"
click at [212, 92] on span "FORESTIERE & DEVELOPPEMENT" at bounding box center [204, 91] width 74 height 7
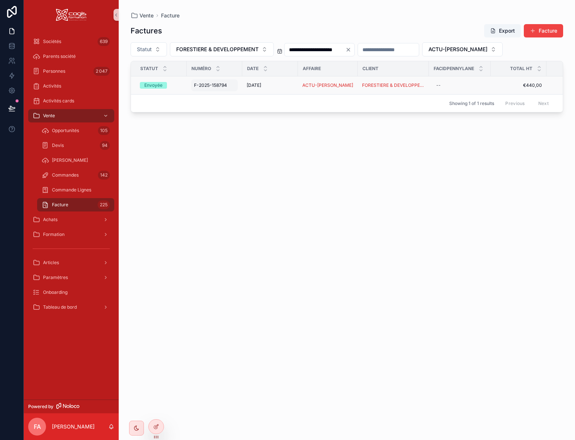
click at [236, 86] on div "F-2025-158794 F-2025-158794" at bounding box center [214, 85] width 47 height 12
click at [347, 91] on td "ACTU-PAIE" at bounding box center [328, 85] width 60 height 18
click at [348, 87] on div "ACTU-PAIE" at bounding box center [327, 85] width 51 height 6
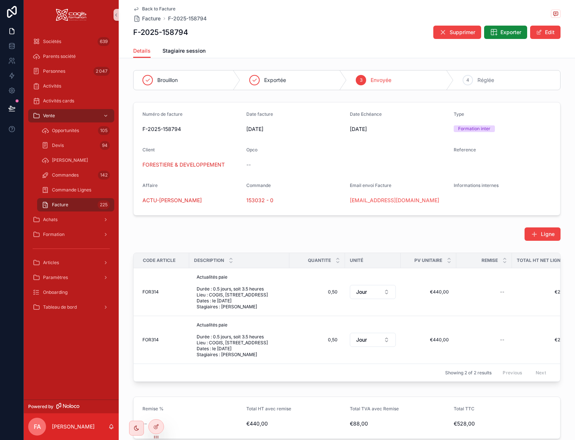
click at [133, 9] on icon "scrollable content" at bounding box center [136, 9] width 6 height 6
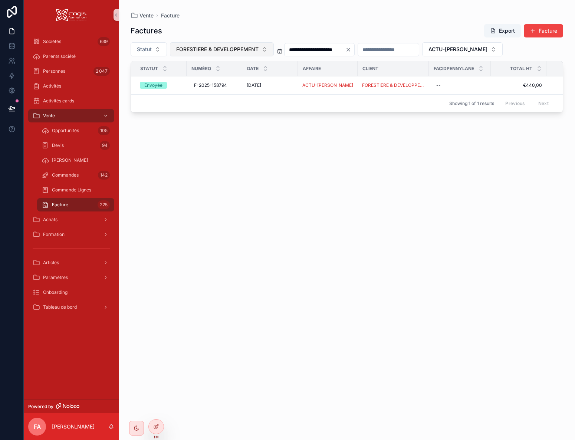
click at [218, 49] on span "FORESTIERE & DEVELOPPEMENT" at bounding box center [217, 49] width 82 height 7
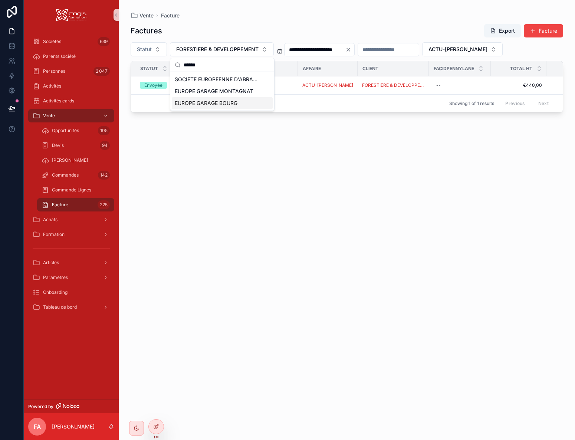
type input "******"
click at [220, 105] on span "EUROPE GARAGE BOURG" at bounding box center [206, 102] width 63 height 7
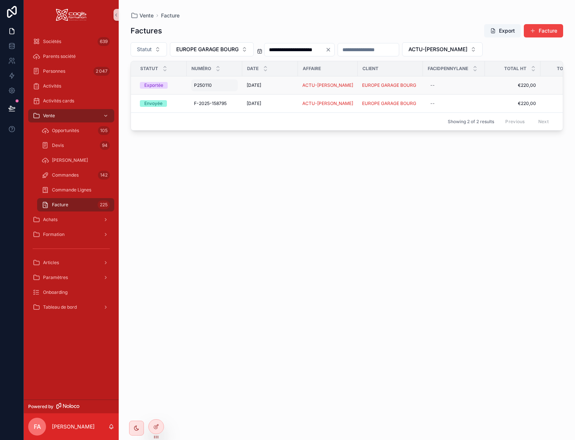
click at [229, 87] on div "P250110 P250110" at bounding box center [214, 85] width 47 height 12
drag, startPoint x: 368, startPoint y: 217, endPoint x: 368, endPoint y: 204, distance: 12.6
click at [368, 204] on div "**********" at bounding box center [347, 225] width 433 height 412
click at [342, 82] on td "ACTU-PAIE" at bounding box center [328, 85] width 60 height 18
click at [342, 85] on div "ACTU-PAIE" at bounding box center [327, 85] width 51 height 6
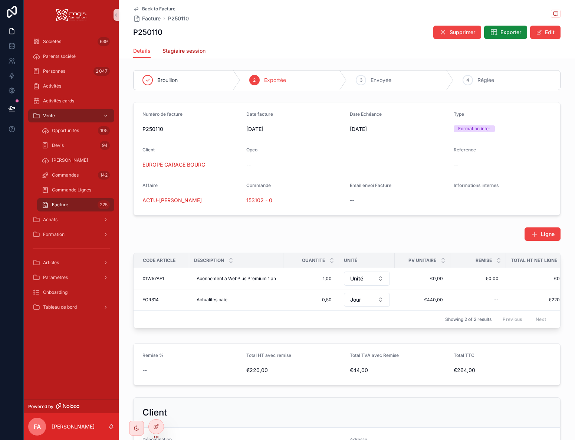
click at [196, 50] on span "Stagiaire session" at bounding box center [184, 50] width 43 height 7
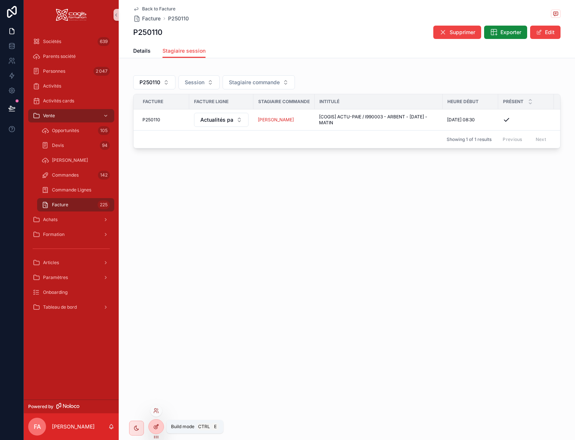
click at [158, 429] on icon at bounding box center [156, 427] width 6 height 6
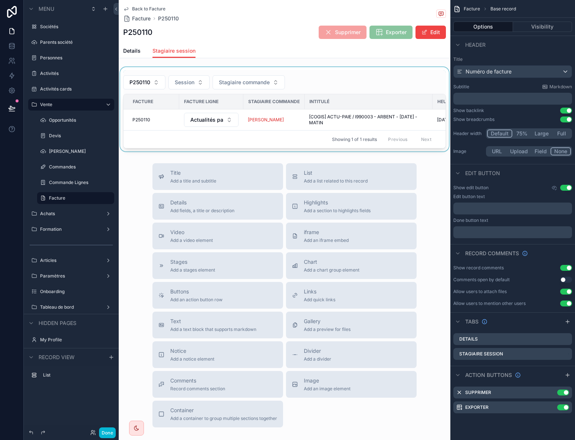
click at [373, 82] on div "scrollable content" at bounding box center [285, 109] width 332 height 84
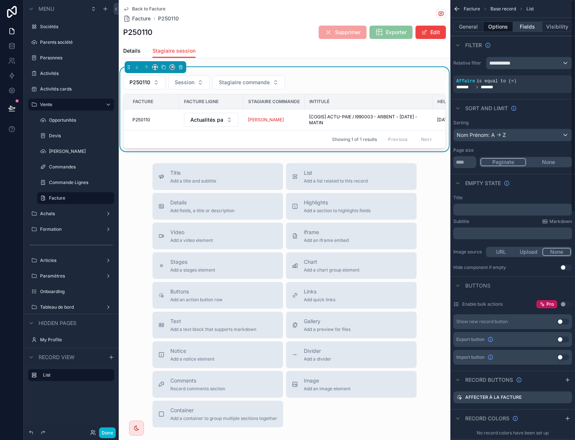
click at [533, 26] on button "Fields" at bounding box center [528, 27] width 30 height 10
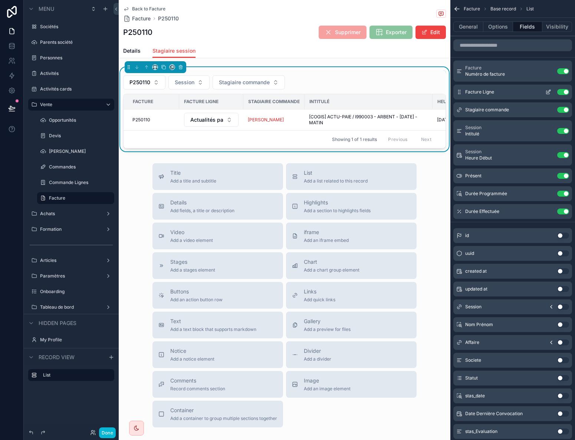
click at [564, 92] on button "Use setting" at bounding box center [563, 92] width 12 height 6
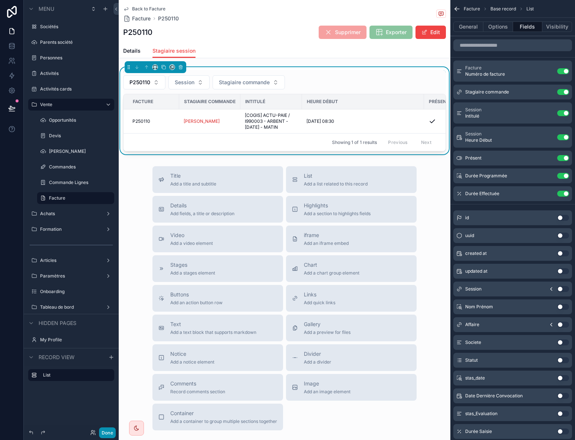
click at [112, 432] on button "Done" at bounding box center [107, 433] width 17 height 11
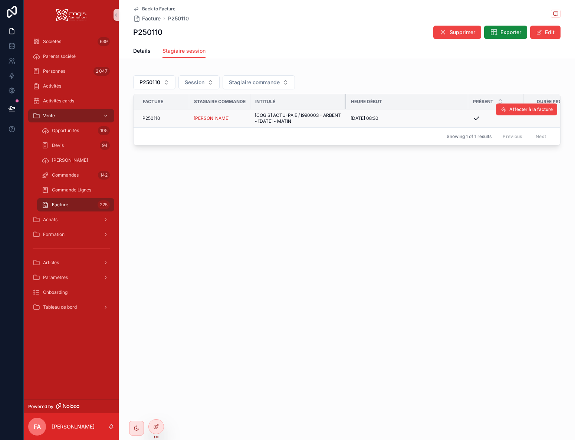
drag, startPoint x: 312, startPoint y: 99, endPoint x: 422, endPoint y: 116, distance: 111.8
click at [352, 108] on tr "Facture Stagiaire commande Intitulé Heure Début Présent Durée Prog Durée Effect…" at bounding box center [385, 101] width 502 height 15
drag, startPoint x: 474, startPoint y: 103, endPoint x: 408, endPoint y: 110, distance: 66.8
click at [408, 110] on table "Facture Stagiaire commande Intitulé Heure Début Présent Durée Prog Durée Effect…" at bounding box center [355, 110] width 442 height 33
click at [463, 101] on th "Présent" at bounding box center [436, 101] width 56 height 15
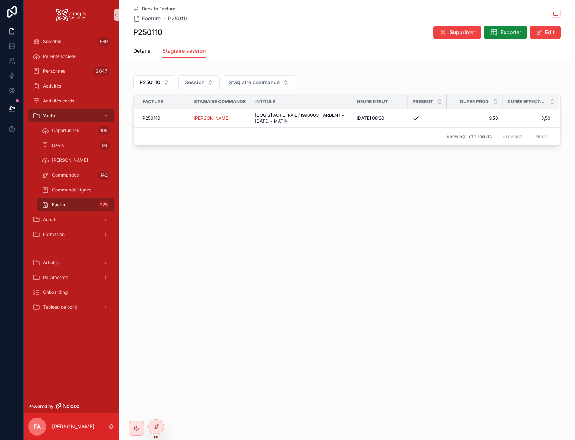
drag, startPoint x: 463, startPoint y: 101, endPoint x: 446, endPoint y: 103, distance: 16.4
click at [446, 103] on div "scrollable content" at bounding box center [447, 101] width 3 height 15
drag, startPoint x: 352, startPoint y: 102, endPoint x: 356, endPoint y: 103, distance: 4.2
click at [356, 103] on div "scrollable content" at bounding box center [356, 101] width 3 height 15
click at [140, 50] on span "Details" at bounding box center [141, 50] width 17 height 7
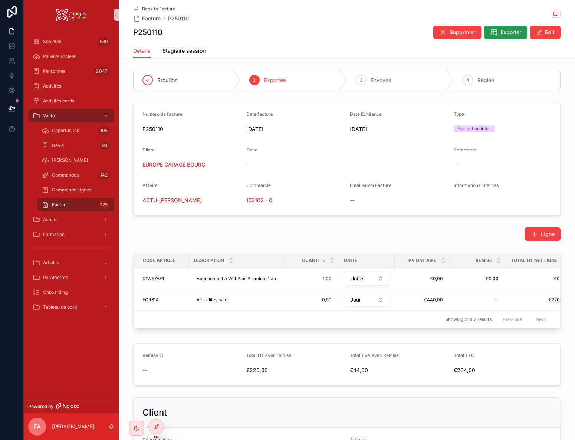
click at [501, 30] on span "Exporter" at bounding box center [511, 32] width 21 height 7
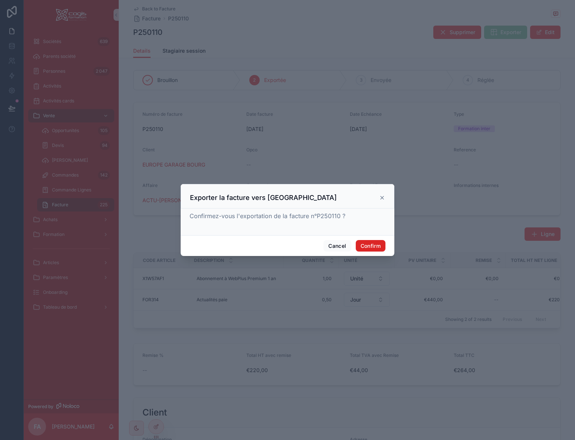
click at [366, 249] on button "Confirm" at bounding box center [371, 246] width 30 height 12
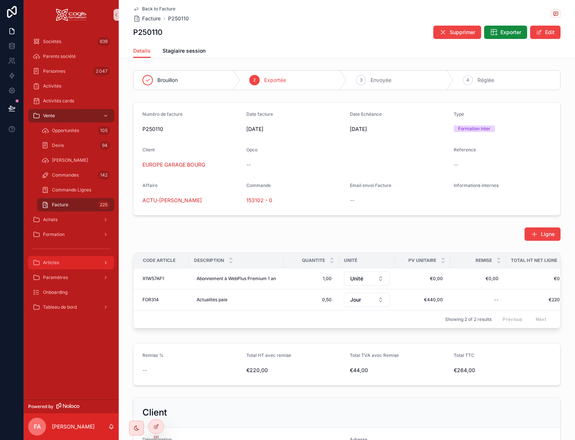
click at [62, 265] on div "Articles" at bounding box center [71, 263] width 77 height 12
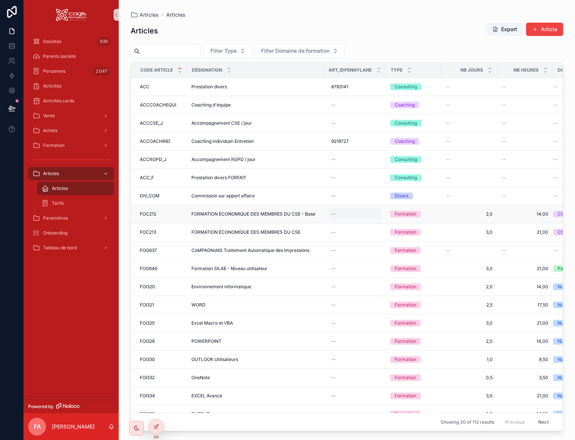
click at [336, 214] on div "--" at bounding box center [354, 214] width 53 height 12
click at [225, 22] on div "Articles Export Article Filter Type Filter Domaine de formation Code Article Dé…" at bounding box center [347, 224] width 433 height 413
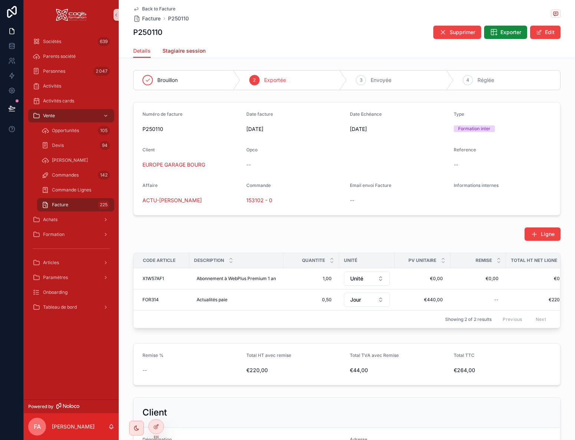
click at [187, 52] on span "Stagiaire session" at bounding box center [184, 50] width 43 height 7
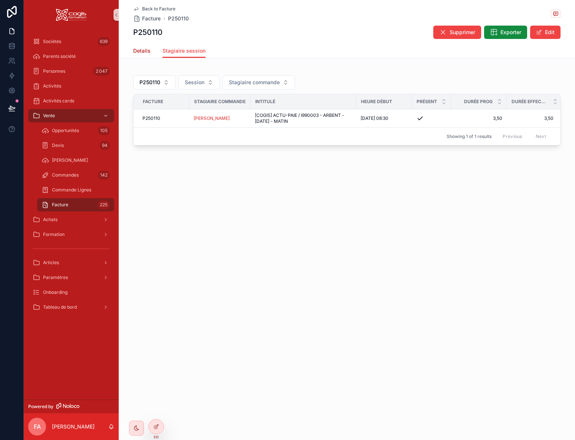
click at [138, 51] on span "Details" at bounding box center [141, 50] width 17 height 7
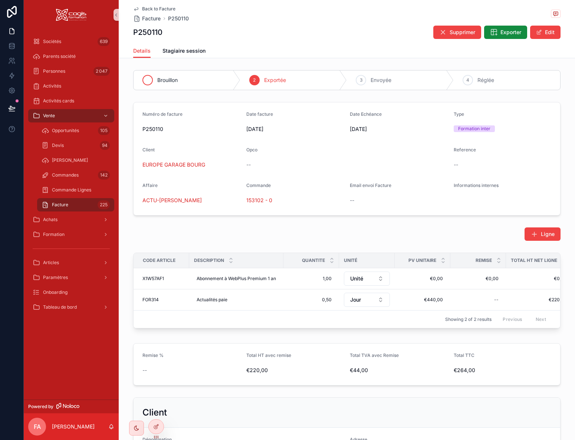
click at [152, 81] on div "Brouillon" at bounding box center [187, 80] width 107 height 19
click at [295, 297] on span "0,50" at bounding box center [311, 300] width 41 height 6
type input "****"
click at [439, 232] on div "Ligne" at bounding box center [347, 233] width 428 height 13
click at [325, 302] on span "0,50" at bounding box center [311, 300] width 41 height 6
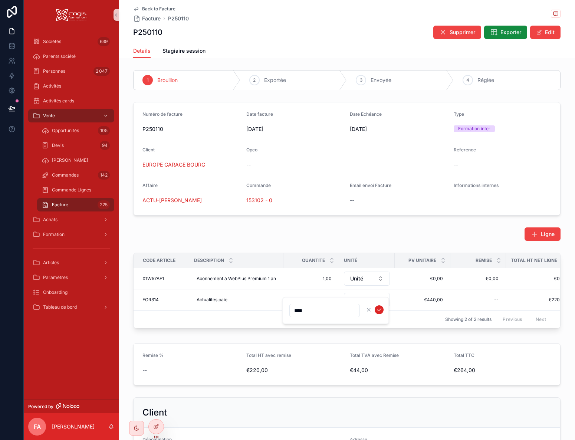
click at [382, 308] on icon "scrollable content" at bounding box center [379, 310] width 6 height 6
click at [514, 31] on span "Exporter" at bounding box center [511, 32] width 21 height 7
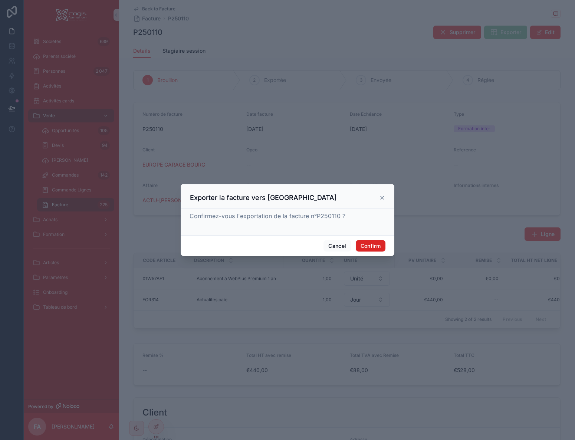
click at [368, 248] on button "Confirm" at bounding box center [371, 246] width 30 height 12
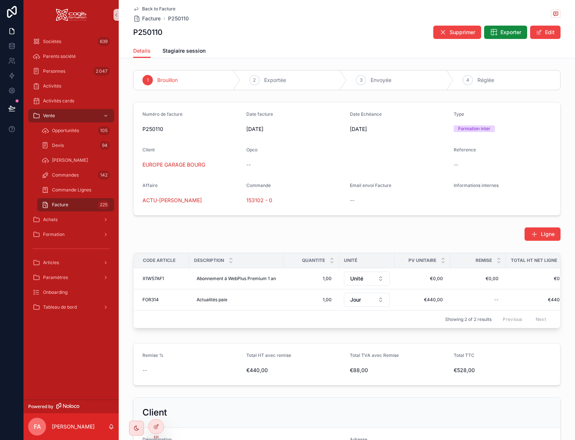
click at [135, 6] on icon "scrollable content" at bounding box center [136, 9] width 6 height 6
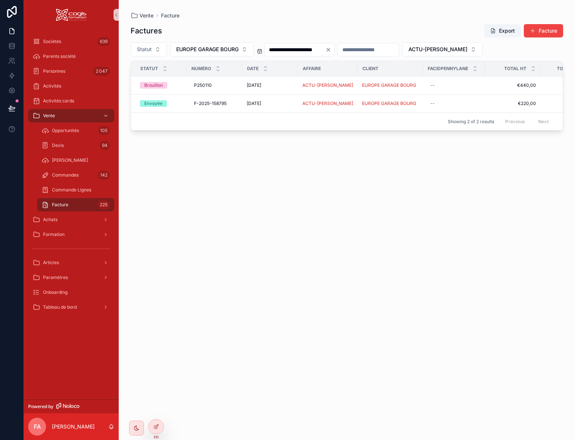
click at [331, 50] on icon "Clear" at bounding box center [328, 50] width 6 height 6
click at [240, 52] on button "EUROPE GARAGE BOURG" at bounding box center [212, 49] width 84 height 14
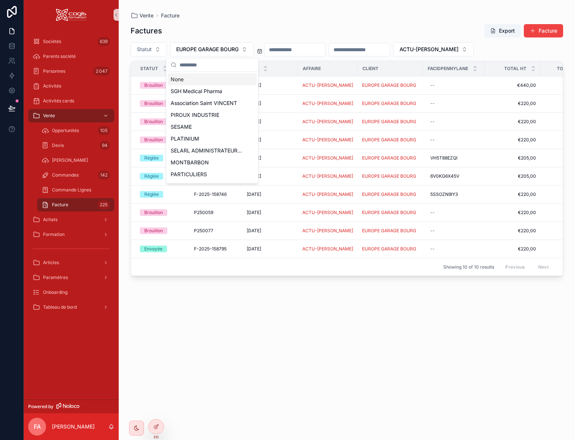
drag, startPoint x: 190, startPoint y: 79, endPoint x: 416, endPoint y: 56, distance: 227.5
click at [202, 79] on div "None" at bounding box center [212, 79] width 89 height 12
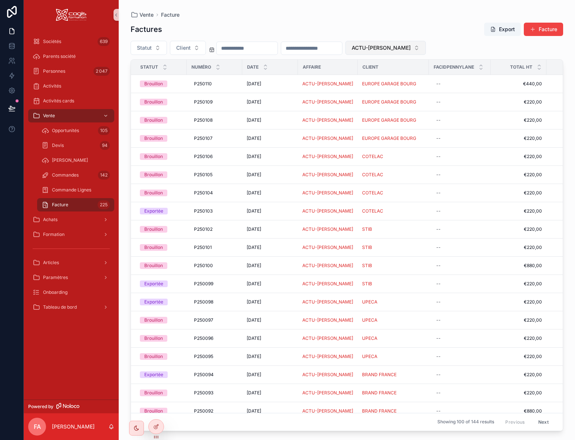
click at [420, 46] on button "ACTU-PAIE" at bounding box center [385, 48] width 81 height 14
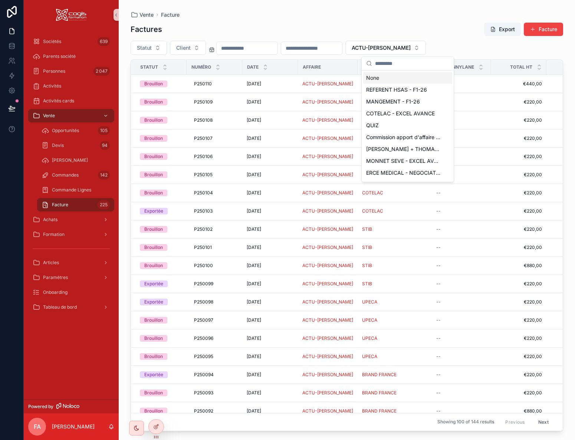
click at [381, 76] on div "None" at bounding box center [407, 78] width 89 height 12
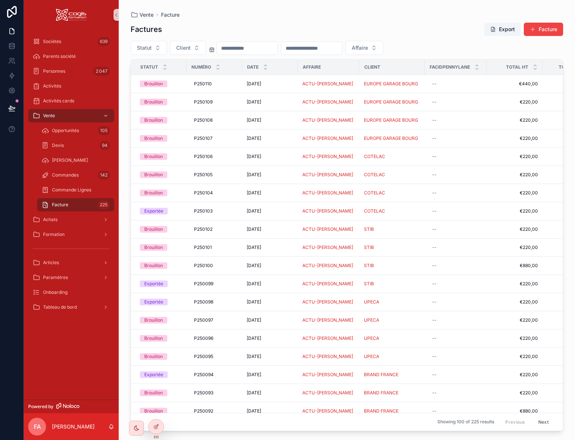
click at [323, 49] on input "scrollable content" at bounding box center [311, 48] width 61 height 10
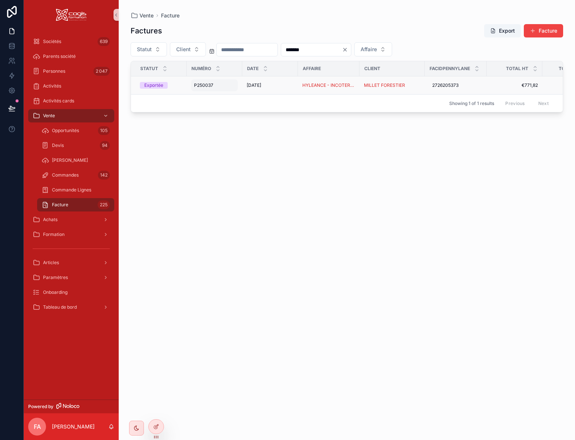
type input "*******"
click at [236, 87] on div "P250037 P250037" at bounding box center [214, 85] width 47 height 12
click at [284, 145] on div "Factures Export Facture Statut Client ******* Affaire Statut Numéro Date Affair…" at bounding box center [347, 225] width 433 height 412
click at [419, 84] on td "MILLET FORESTIER" at bounding box center [392, 85] width 65 height 18
click at [417, 85] on div "MILLET FORESTIER" at bounding box center [392, 85] width 56 height 6
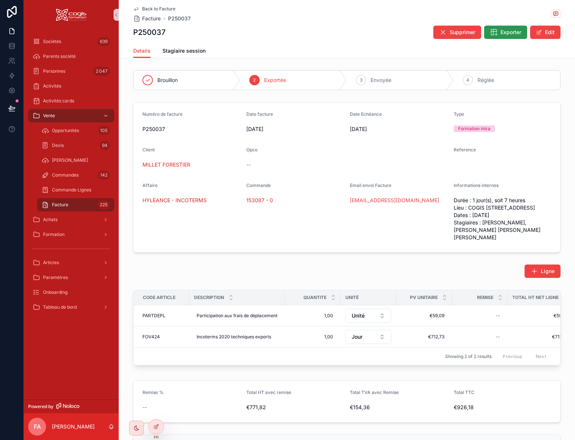
click at [501, 33] on span "Exporter" at bounding box center [511, 32] width 21 height 7
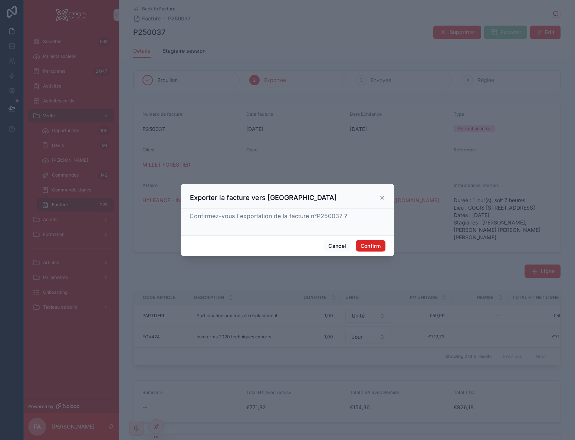
click at [375, 245] on button "Confirm" at bounding box center [371, 246] width 30 height 12
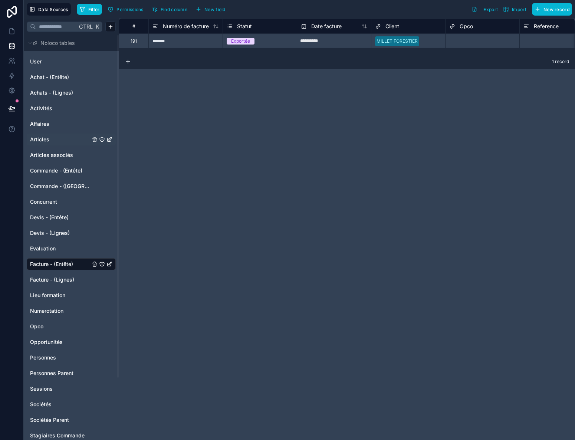
click at [38, 137] on span "Articles" at bounding box center [39, 139] width 19 height 7
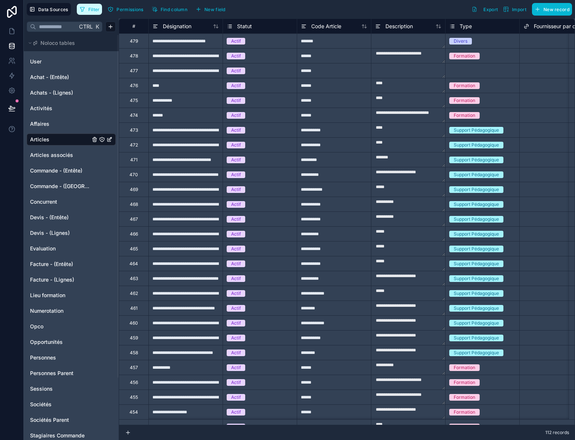
click at [98, 10] on span "Filter" at bounding box center [94, 10] width 12 height 6
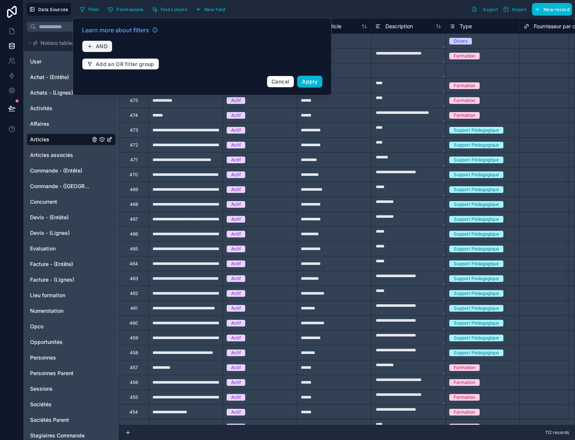
click at [98, 44] on span "AND" at bounding box center [102, 46] width 12 height 7
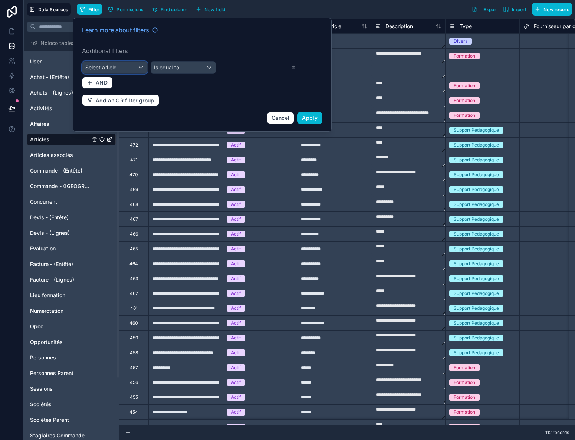
click at [104, 65] on span "Select a field" at bounding box center [101, 67] width 32 height 6
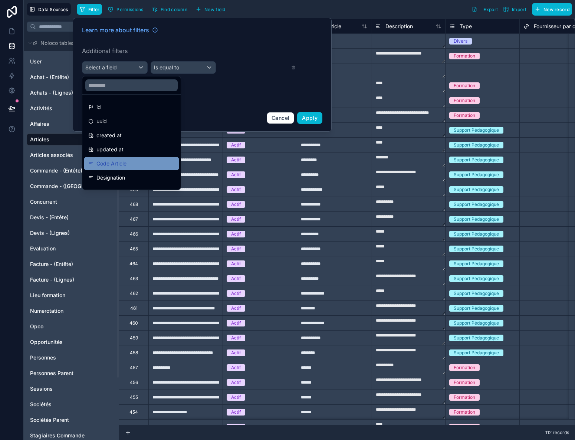
click at [117, 163] on span "Code Article" at bounding box center [111, 163] width 30 height 9
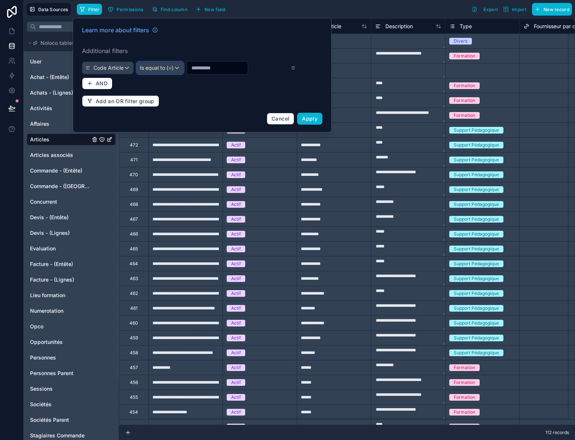
click at [168, 68] on span "Is equal to (=)" at bounding box center [157, 67] width 34 height 7
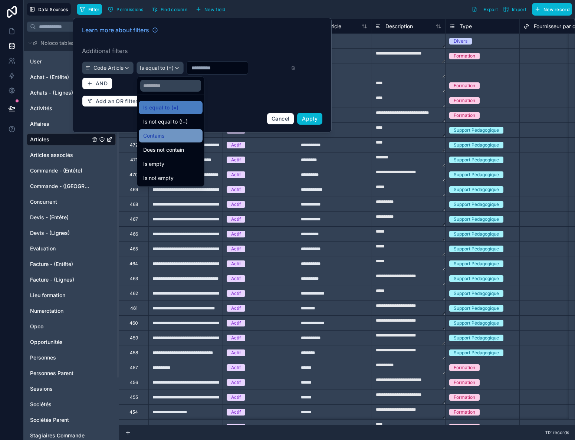
click at [166, 137] on div "Contains" at bounding box center [170, 135] width 55 height 9
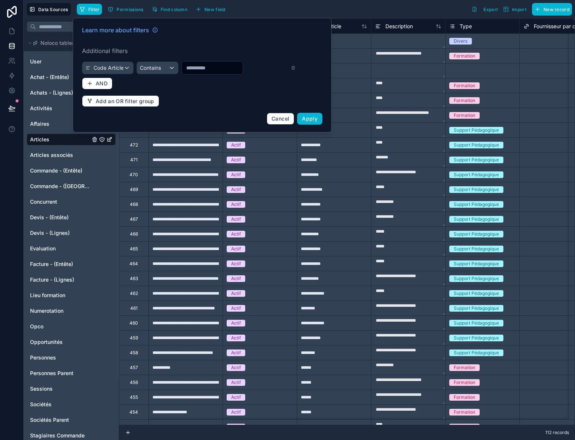
click at [194, 68] on input "text" at bounding box center [212, 68] width 61 height 10
type input "**"
click at [312, 117] on span "Apply" at bounding box center [310, 118] width 16 height 6
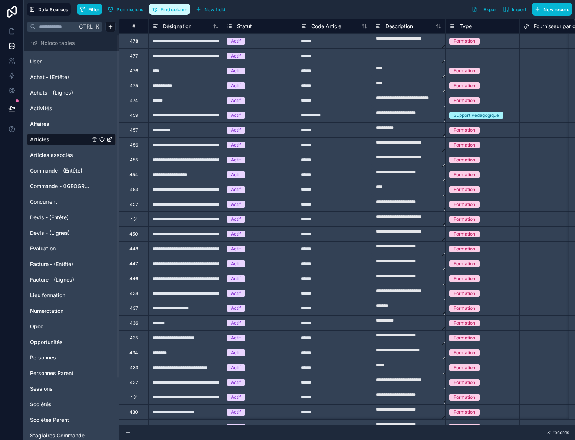
click at [174, 8] on span "Find column" at bounding box center [174, 10] width 27 height 6
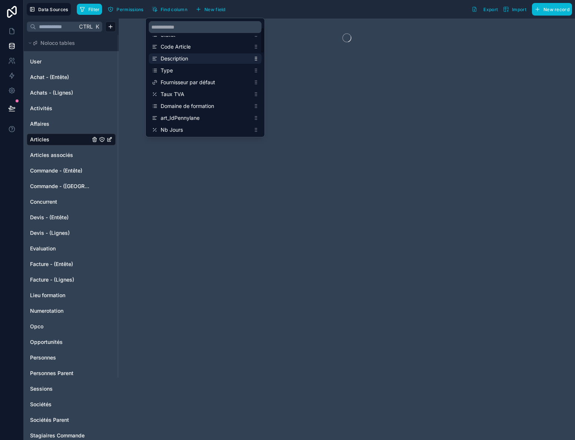
scroll to position [21, 0]
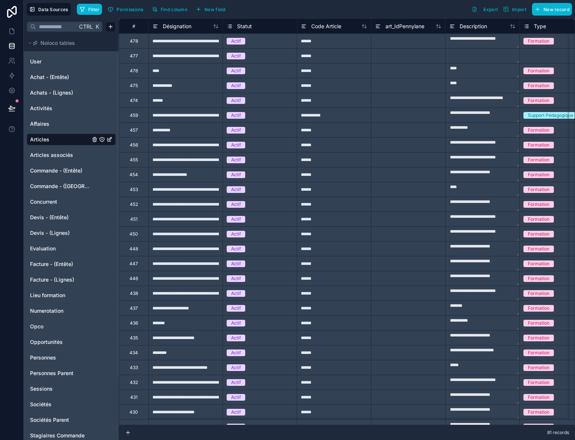
click at [316, 6] on div "Filter Permissions Find column New field Export Import New record" at bounding box center [324, 9] width 495 height 13
click at [392, 43] on div at bounding box center [408, 40] width 74 height 15
type input "*"
type input "**"
click at [392, 43] on div "**" at bounding box center [408, 40] width 74 height 15
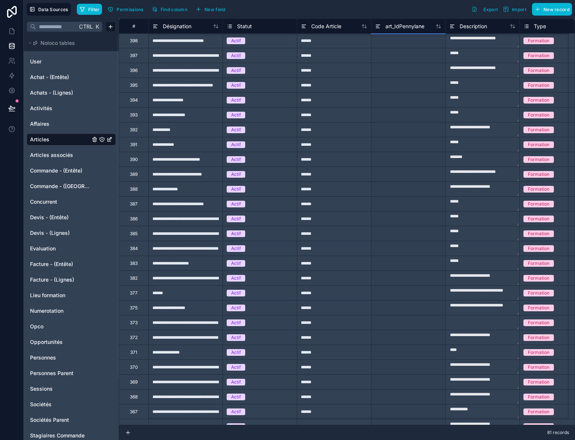
scroll to position [817, 0]
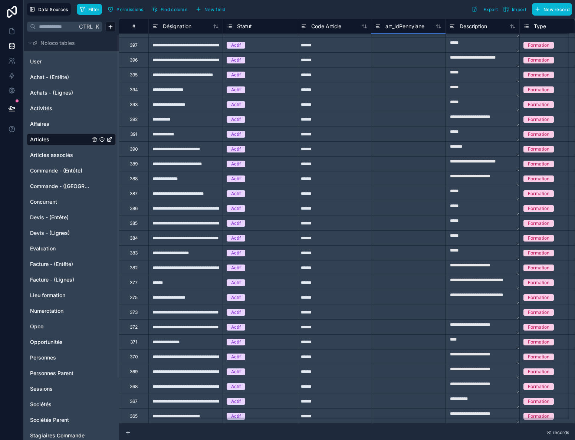
drag, startPoint x: 444, startPoint y: 48, endPoint x: 408, endPoint y: 416, distance: 369.5
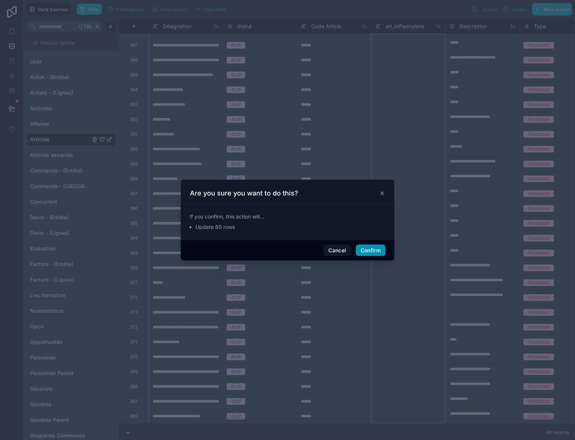
click at [364, 251] on button "Confirm" at bounding box center [371, 251] width 30 height 12
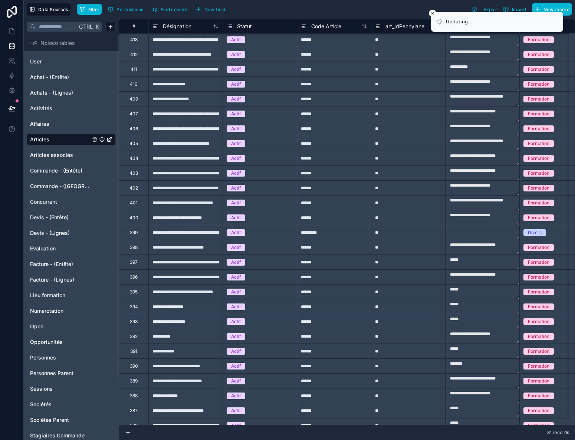
scroll to position [594, 0]
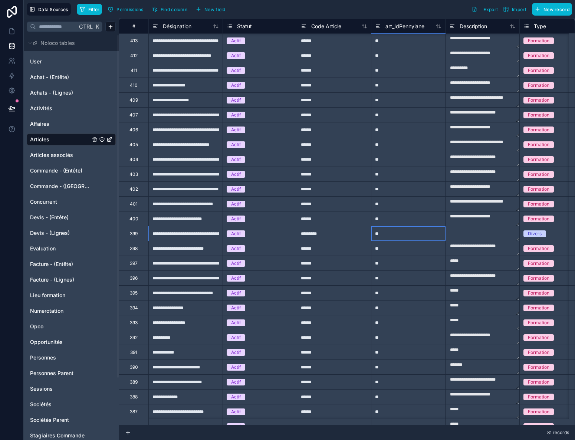
click at [407, 237] on div "**" at bounding box center [408, 233] width 74 height 15
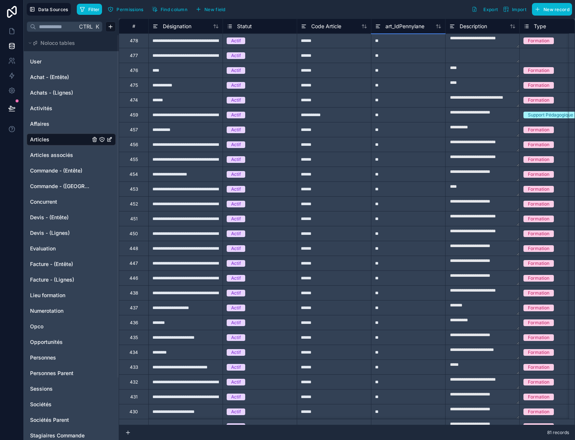
scroll to position [0, 0]
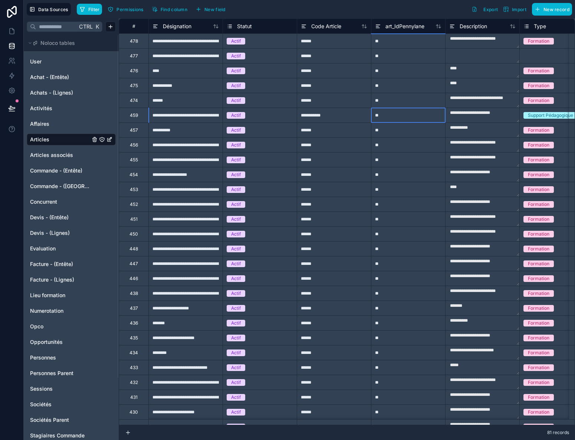
click at [378, 115] on div "**" at bounding box center [408, 115] width 74 height 15
click at [411, 133] on div "**" at bounding box center [408, 129] width 74 height 15
click at [386, 131] on div "**" at bounding box center [408, 129] width 74 height 15
click at [99, 12] on button "Filter" at bounding box center [90, 9] width 26 height 11
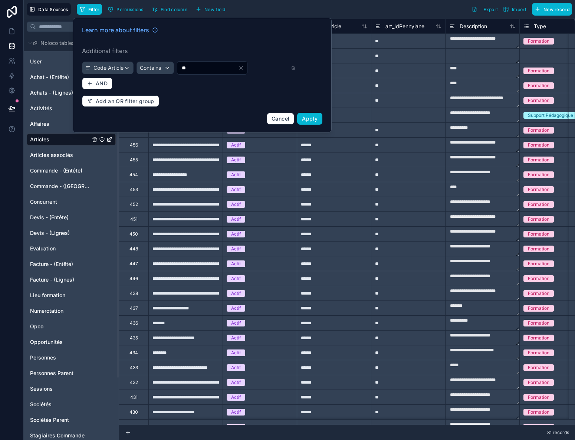
click at [201, 70] on input "**" at bounding box center [207, 68] width 61 height 10
type input "***"
click at [114, 68] on span "Code Article" at bounding box center [109, 67] width 30 height 7
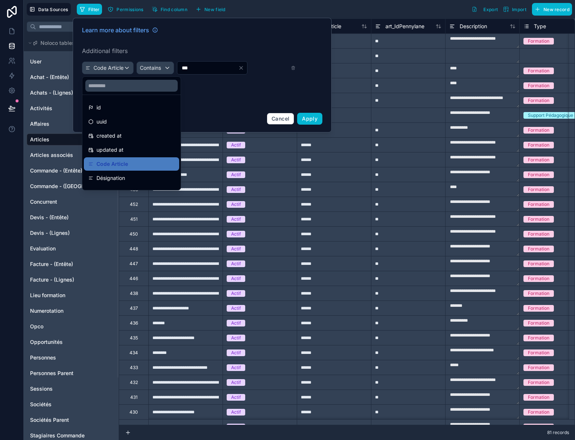
click at [219, 70] on div at bounding box center [202, 75] width 259 height 115
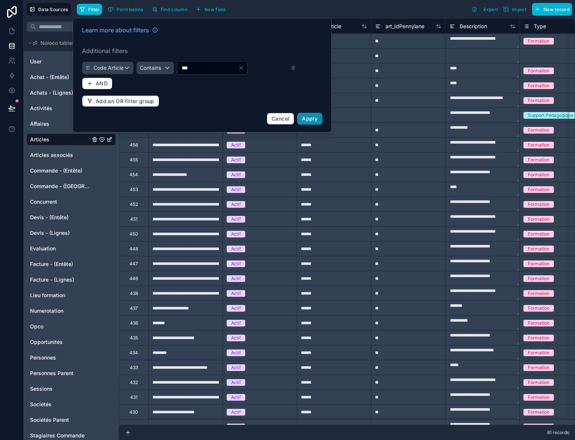
click at [309, 119] on span "Apply" at bounding box center [310, 118] width 16 height 6
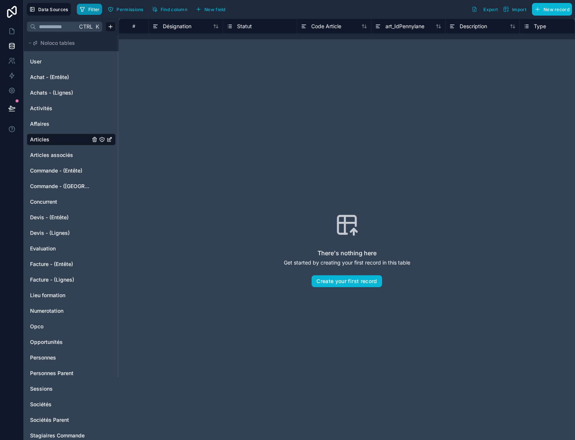
drag, startPoint x: 86, startPoint y: 6, endPoint x: 86, endPoint y: 11, distance: 4.8
click at [86, 7] on button "Filter" at bounding box center [90, 9] width 26 height 11
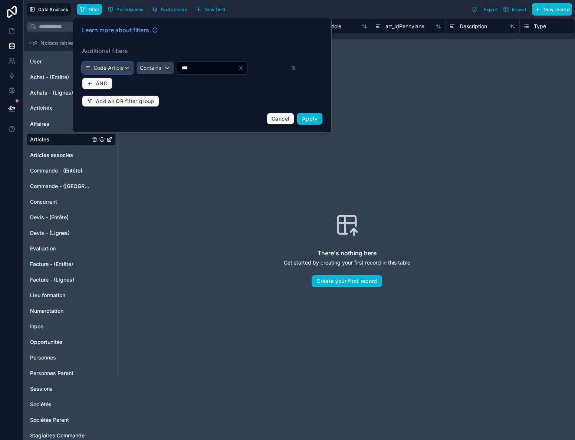
click at [113, 66] on span "Code Article" at bounding box center [109, 67] width 30 height 7
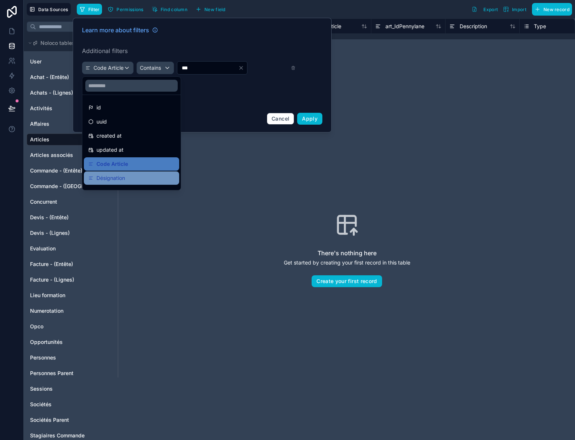
click at [119, 178] on span "Désignation" at bounding box center [110, 178] width 29 height 9
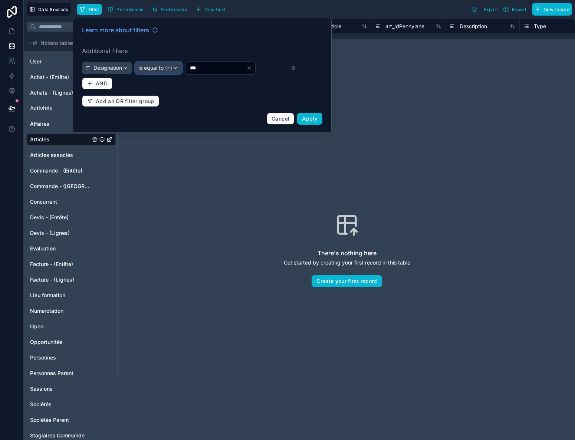
click at [174, 71] on div "Is equal to (=)" at bounding box center [158, 68] width 46 height 12
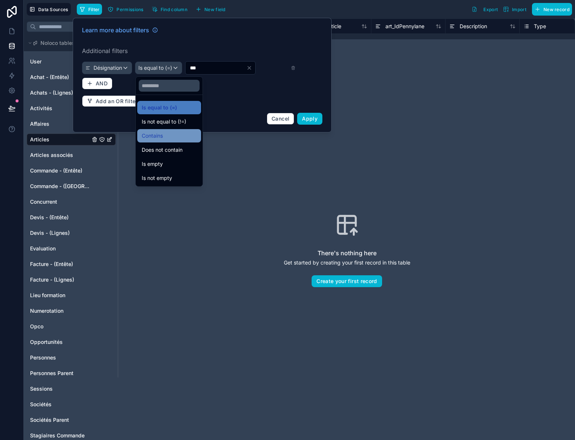
click at [157, 131] on div "Contains" at bounding box center [169, 135] width 64 height 13
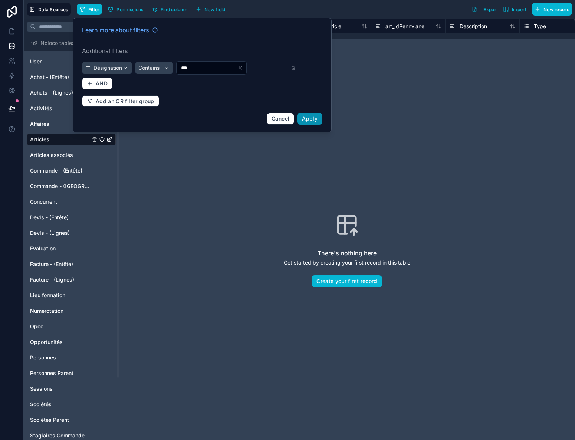
click at [309, 118] on span "Apply" at bounding box center [310, 118] width 16 height 6
